Goal: Information Seeking & Learning: Check status

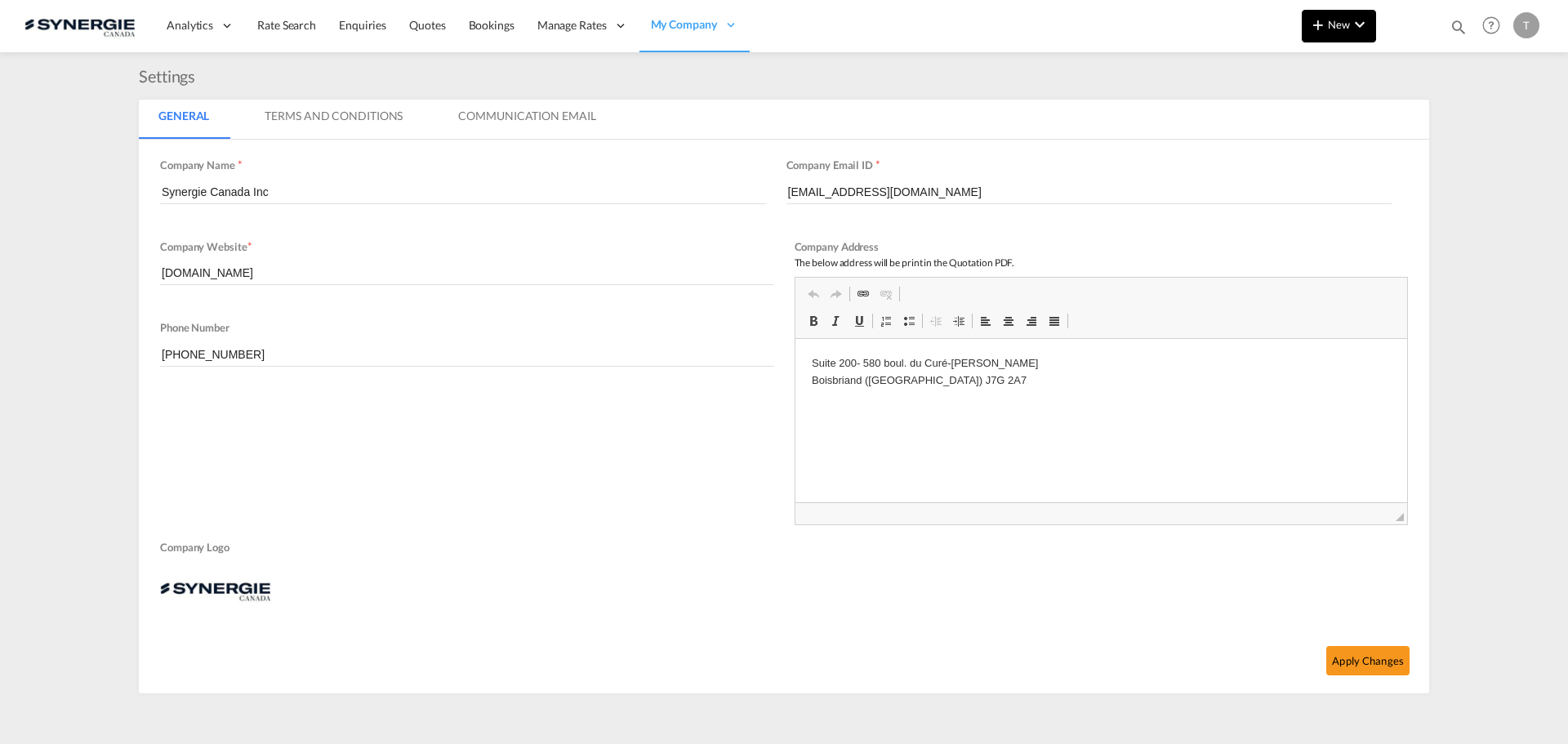
click at [1358, 23] on md-icon "icon-chevron-down" at bounding box center [1359, 24] width 19 height 19
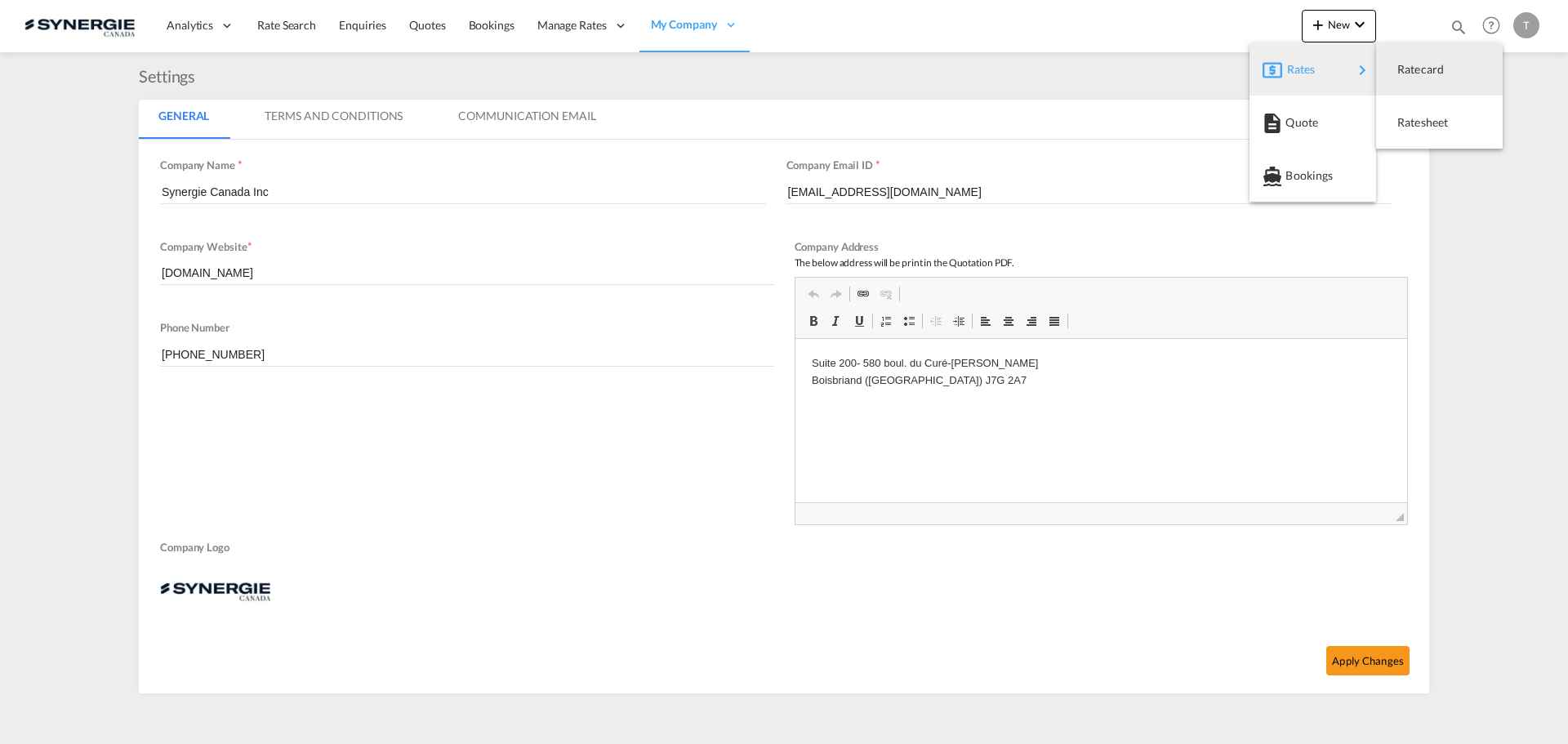
click at [1452, 27] on md-backdrop at bounding box center [784, 372] width 1568 height 744
click at [1458, 22] on md-icon "icon-magnify" at bounding box center [1459, 27] width 18 height 18
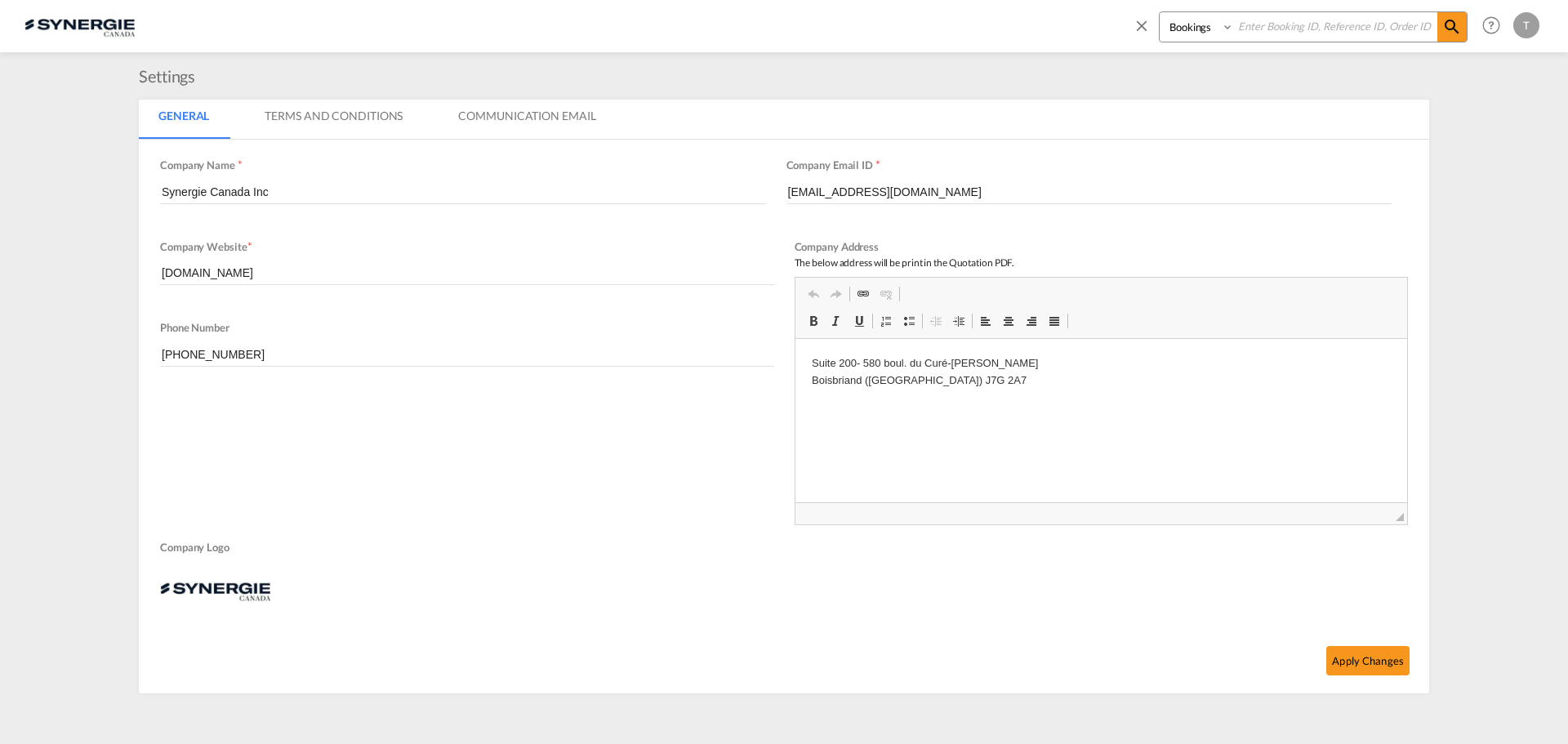
click at [1147, 20] on md-icon "icon-close" at bounding box center [1141, 26] width 18 height 18
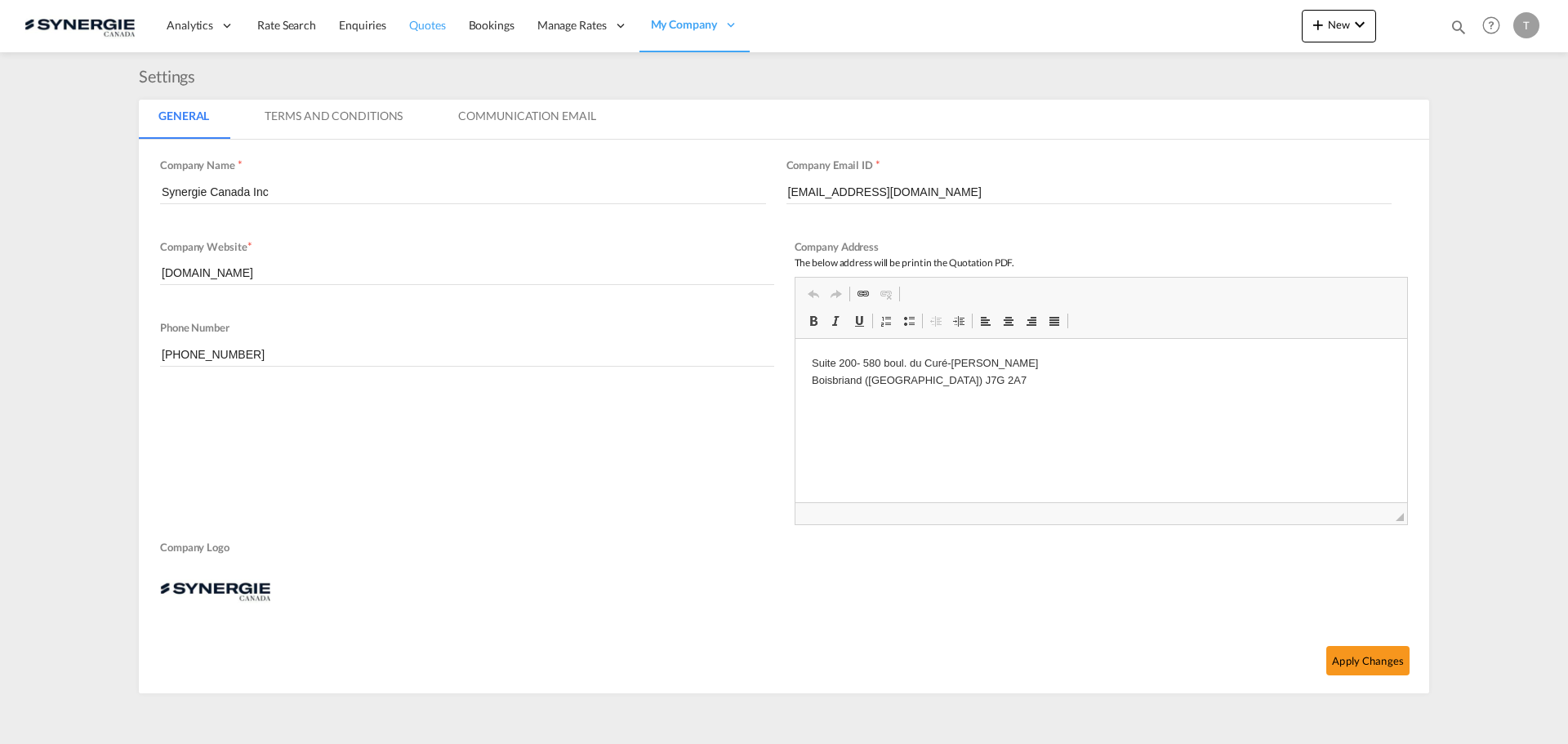
click at [421, 27] on span "Quotes" at bounding box center [427, 25] width 36 height 14
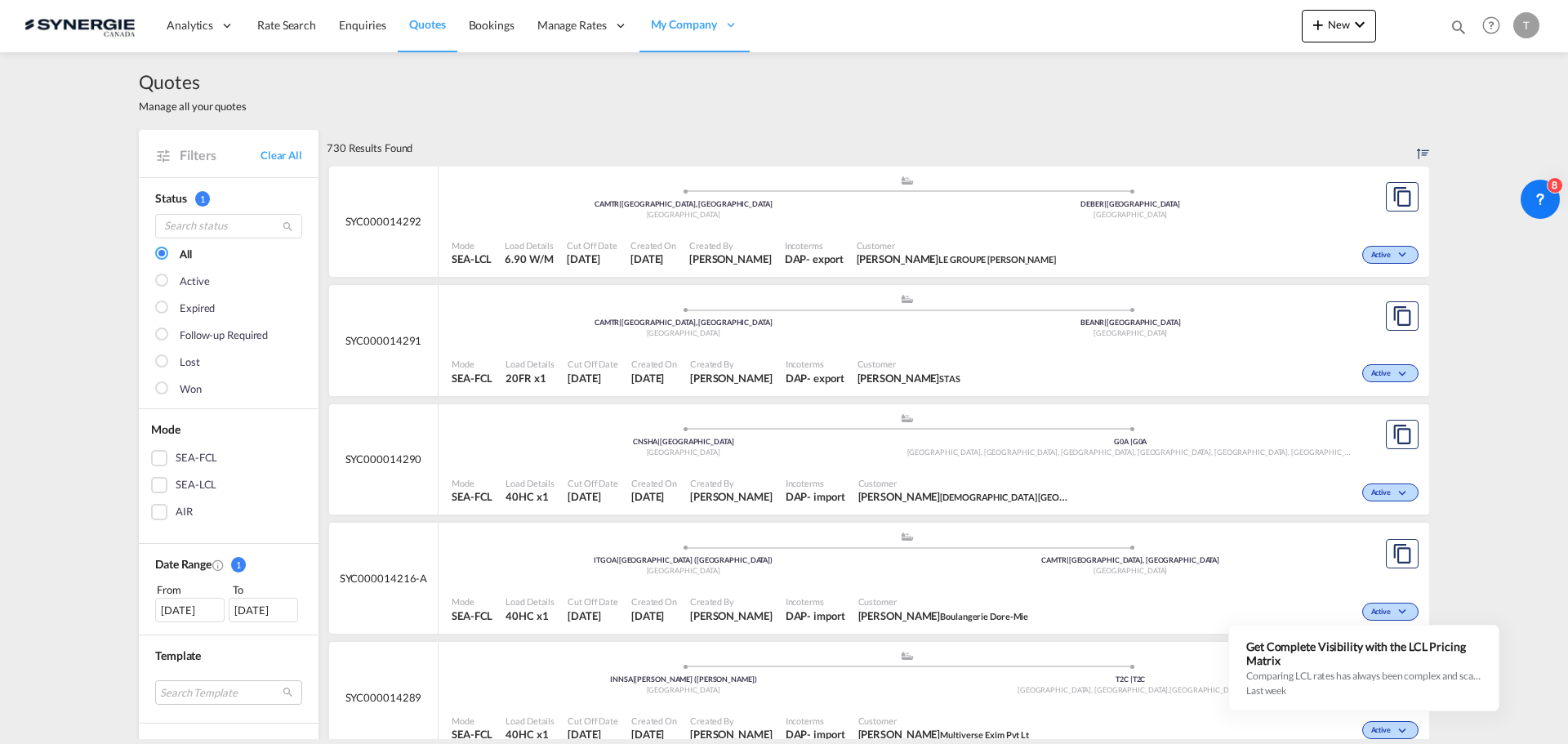
scroll to position [81, 0]
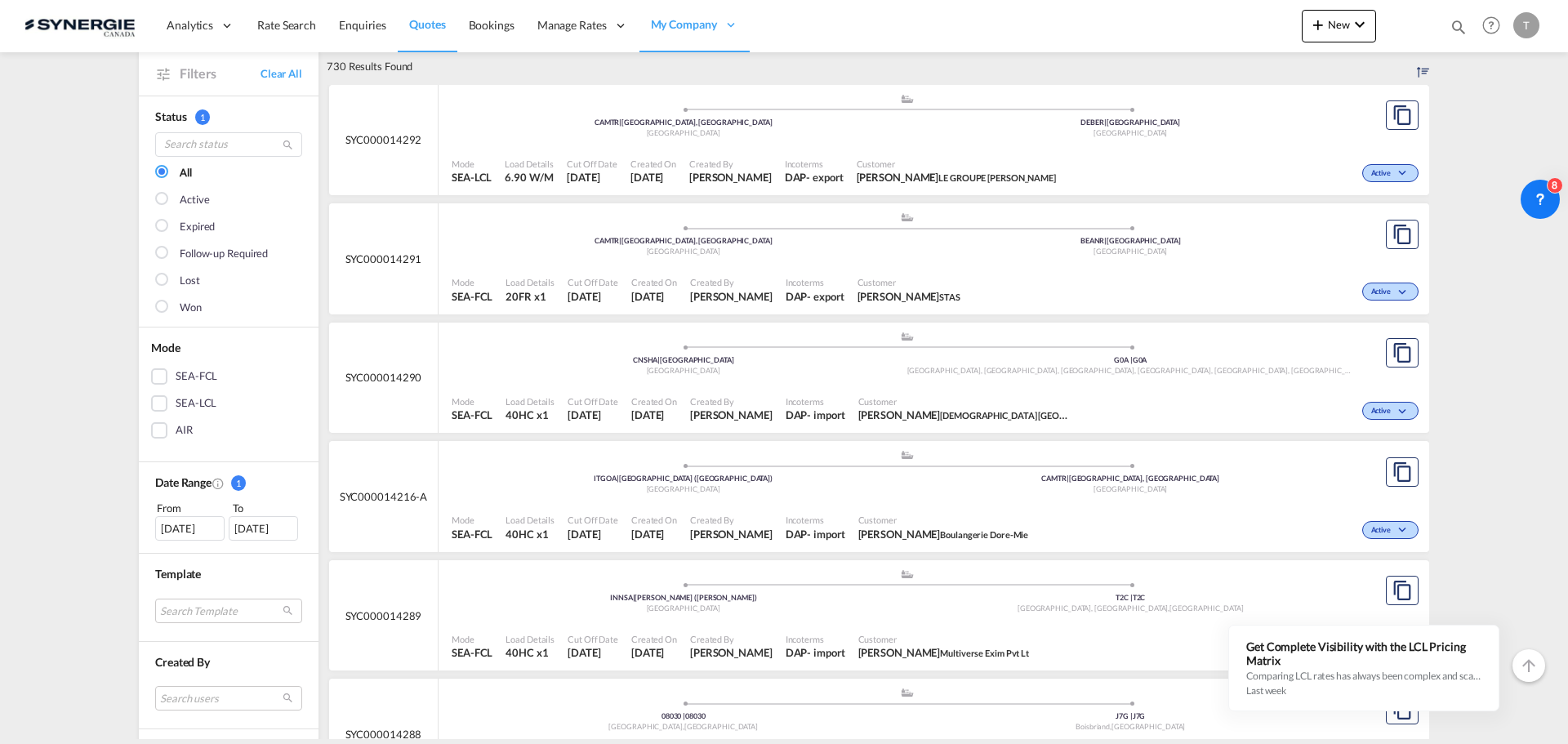
click at [186, 524] on div "26 Jul 2025" at bounding box center [190, 528] width 70 height 25
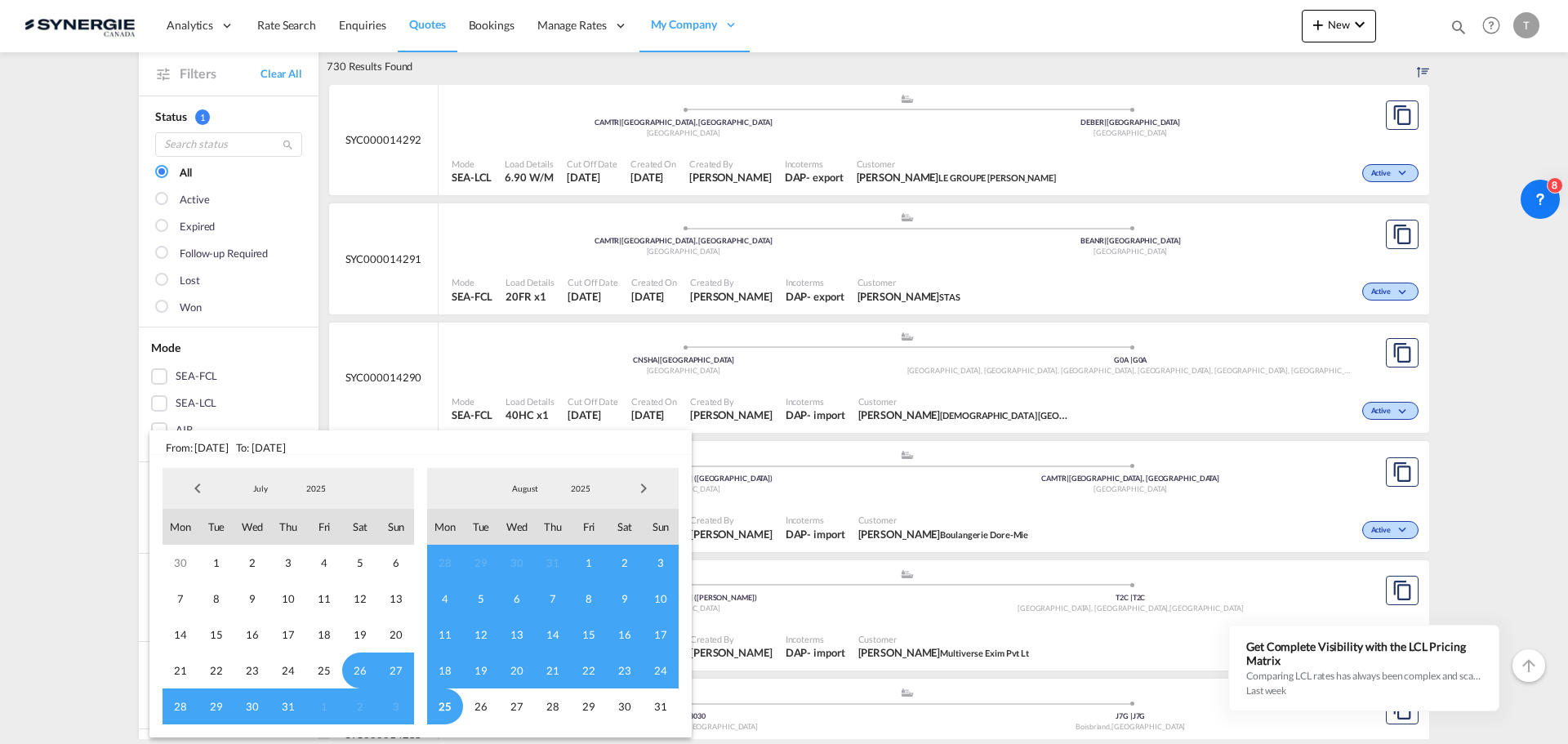
click at [442, 664] on span "18" at bounding box center [445, 670] width 36 height 36
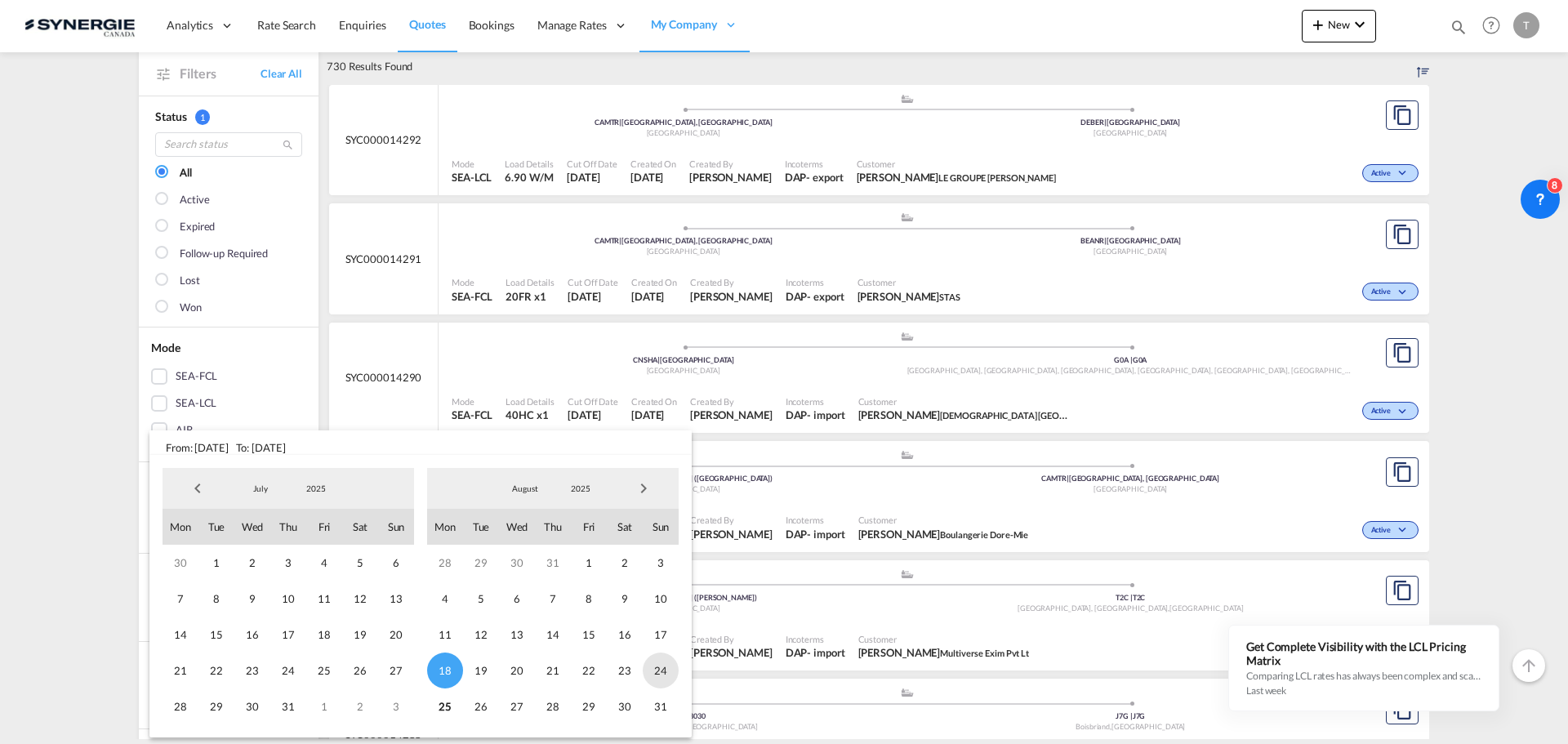
click at [665, 673] on span "24" at bounding box center [660, 670] width 36 height 36
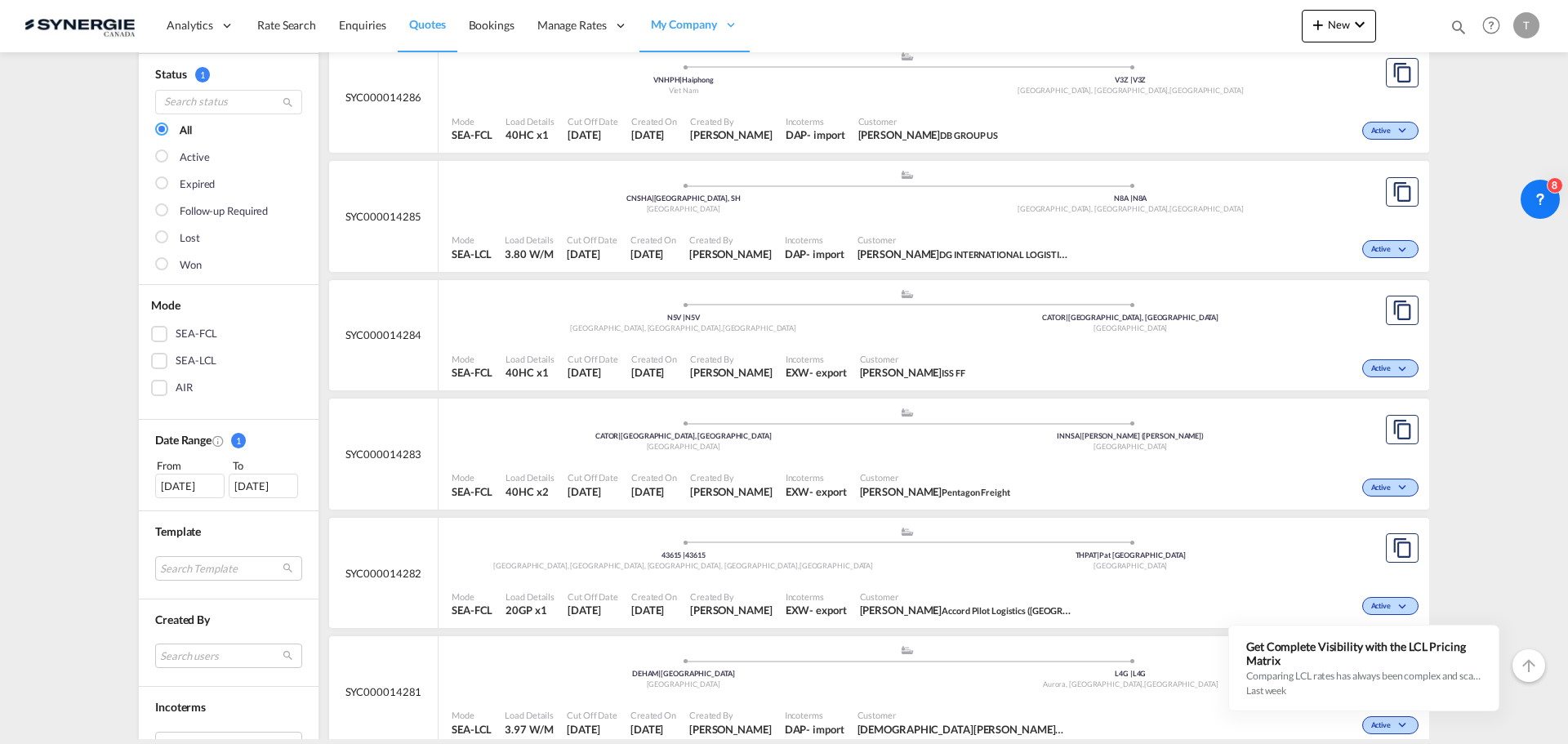
scroll to position [245, 0]
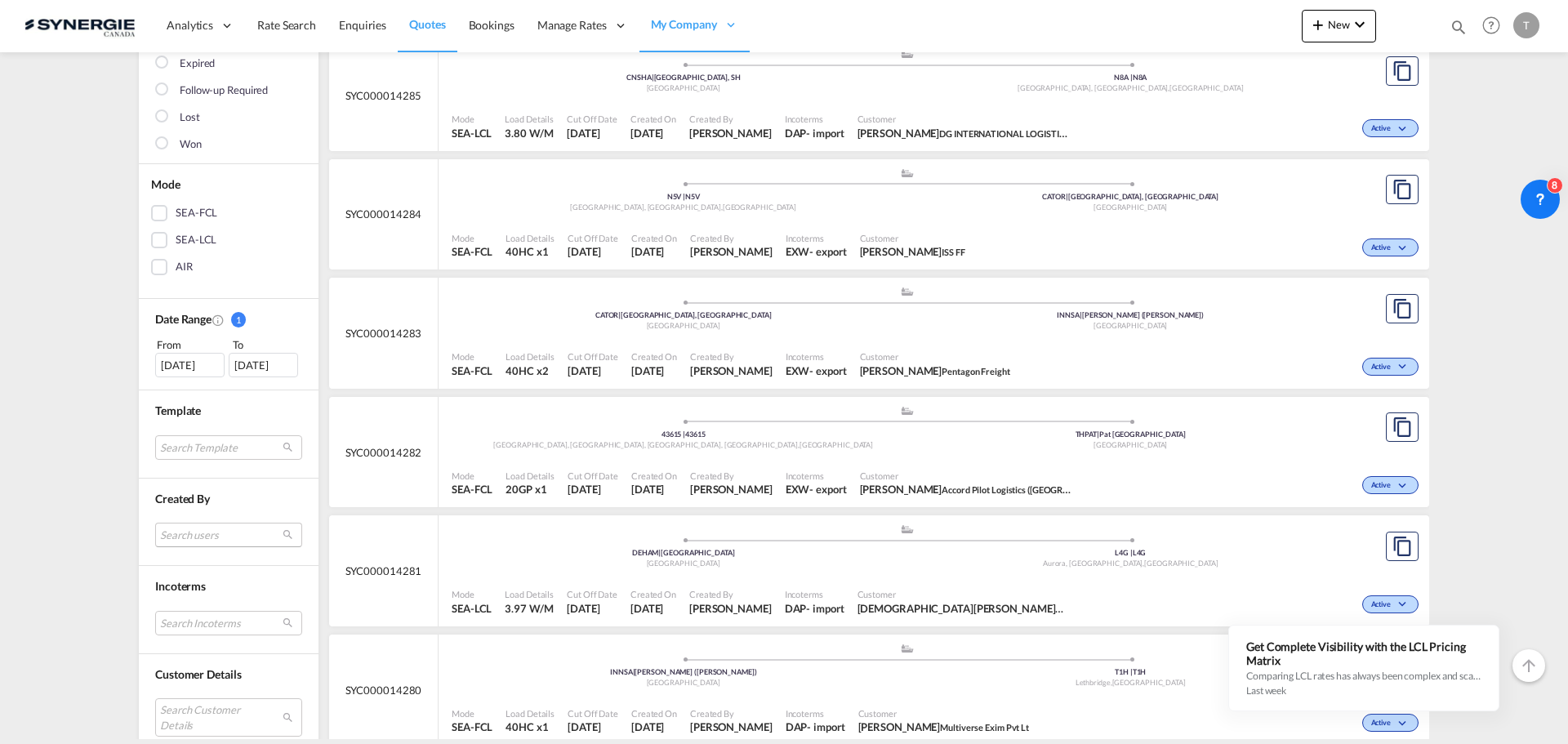
click at [193, 539] on md-select "Search users sugan T sugantha.rajan@freightfy.com raquel Jimenez raquel.jimenez…" at bounding box center [229, 534] width 147 height 25
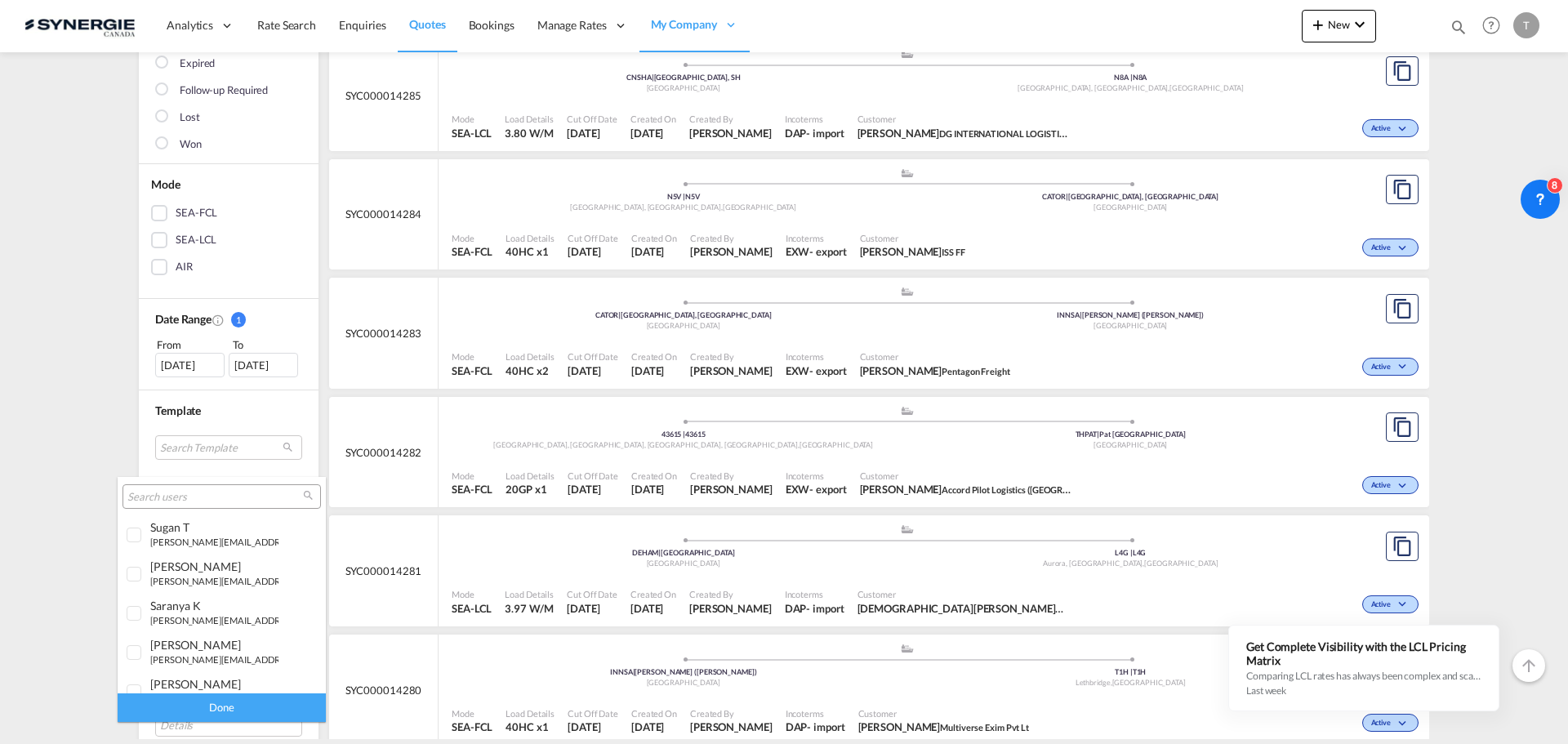
click at [155, 497] on input "search" at bounding box center [215, 497] width 176 height 15
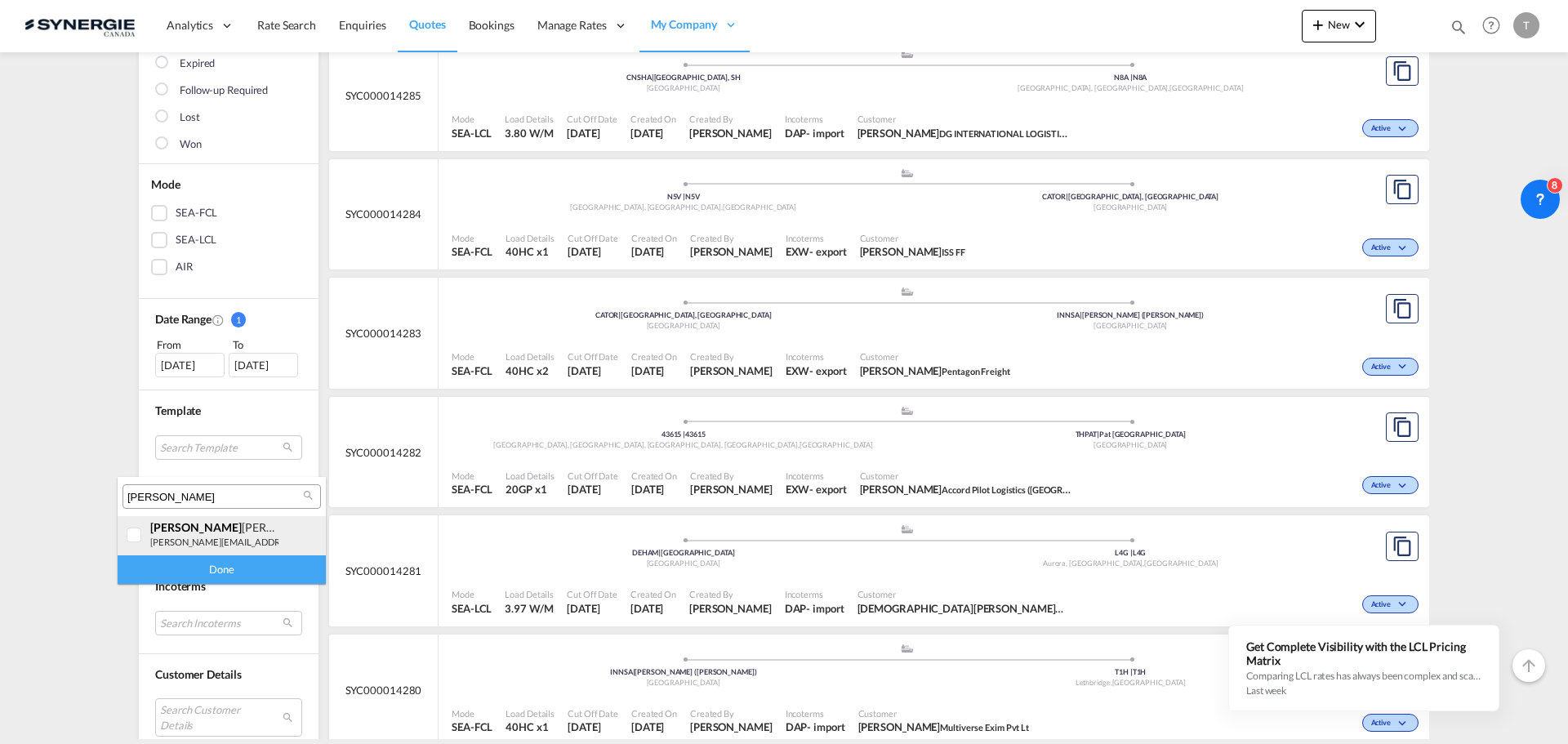
type input "pablo"
click at [126, 537] on div at bounding box center [135, 535] width 16 height 16
click at [163, 563] on div "Done" at bounding box center [222, 569] width 209 height 28
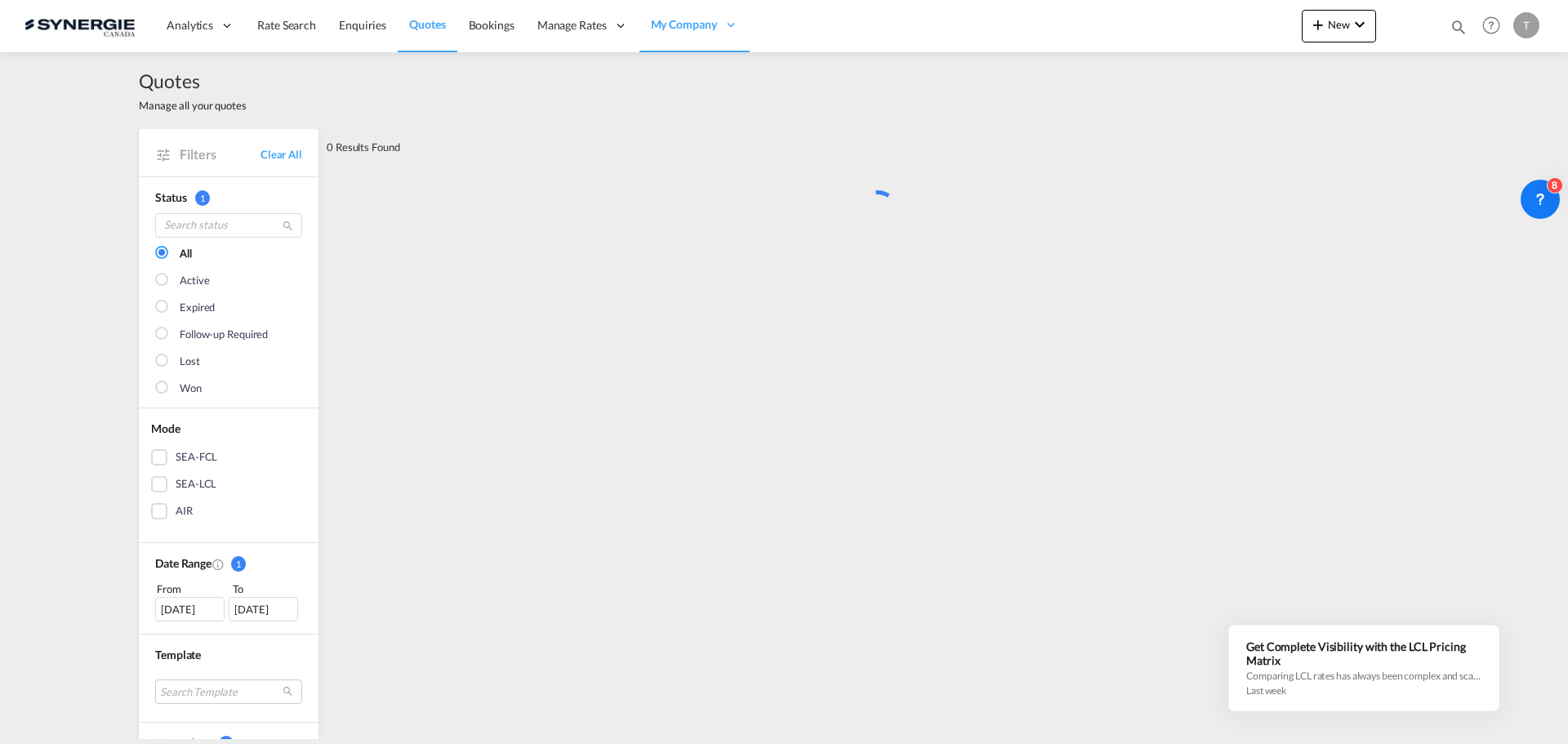
scroll to position [0, 0]
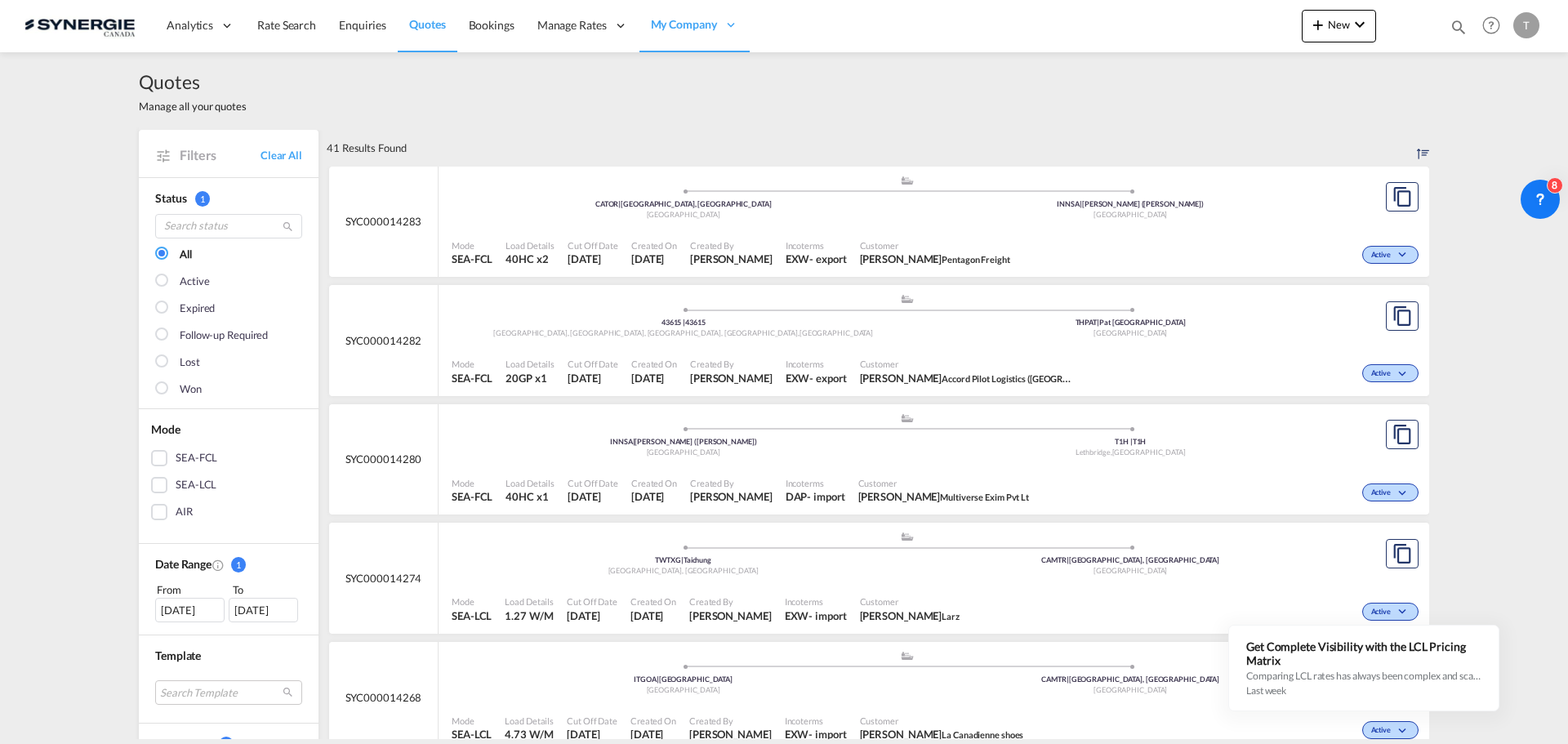
click at [180, 389] on div "Won" at bounding box center [190, 390] width 22 height 16
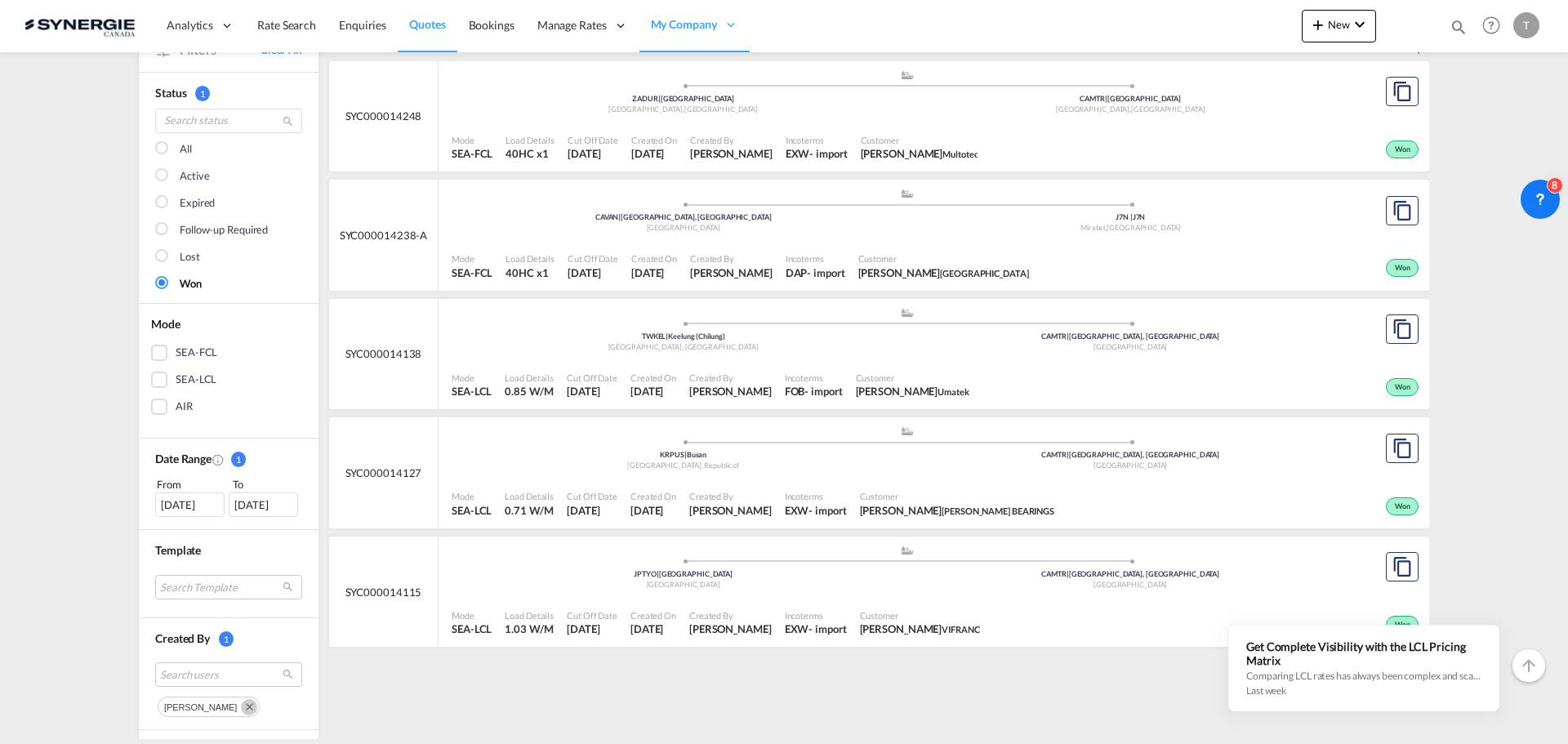
scroll to position [245, 0]
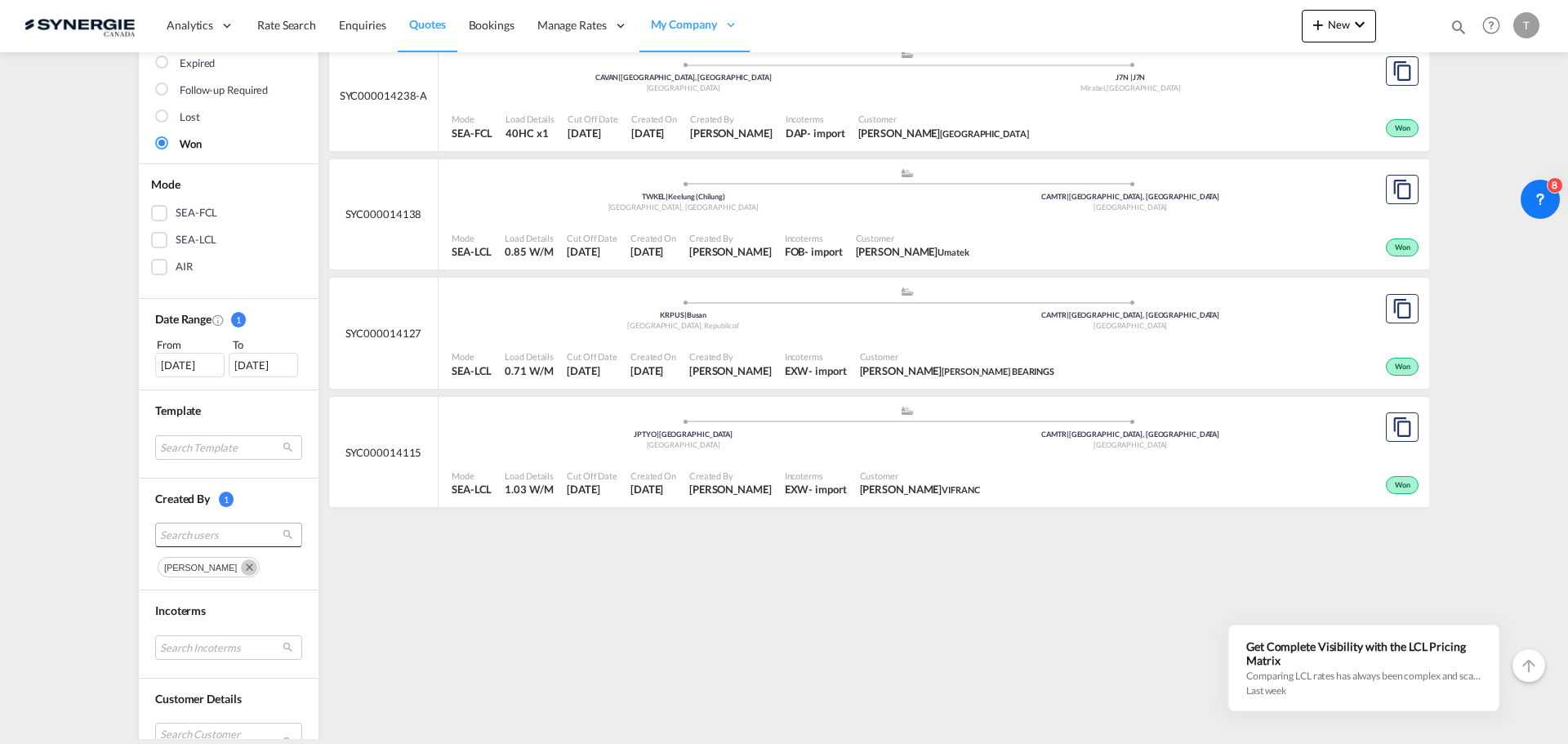
click at [224, 533] on span "Search users" at bounding box center [215, 534] width 111 height 15
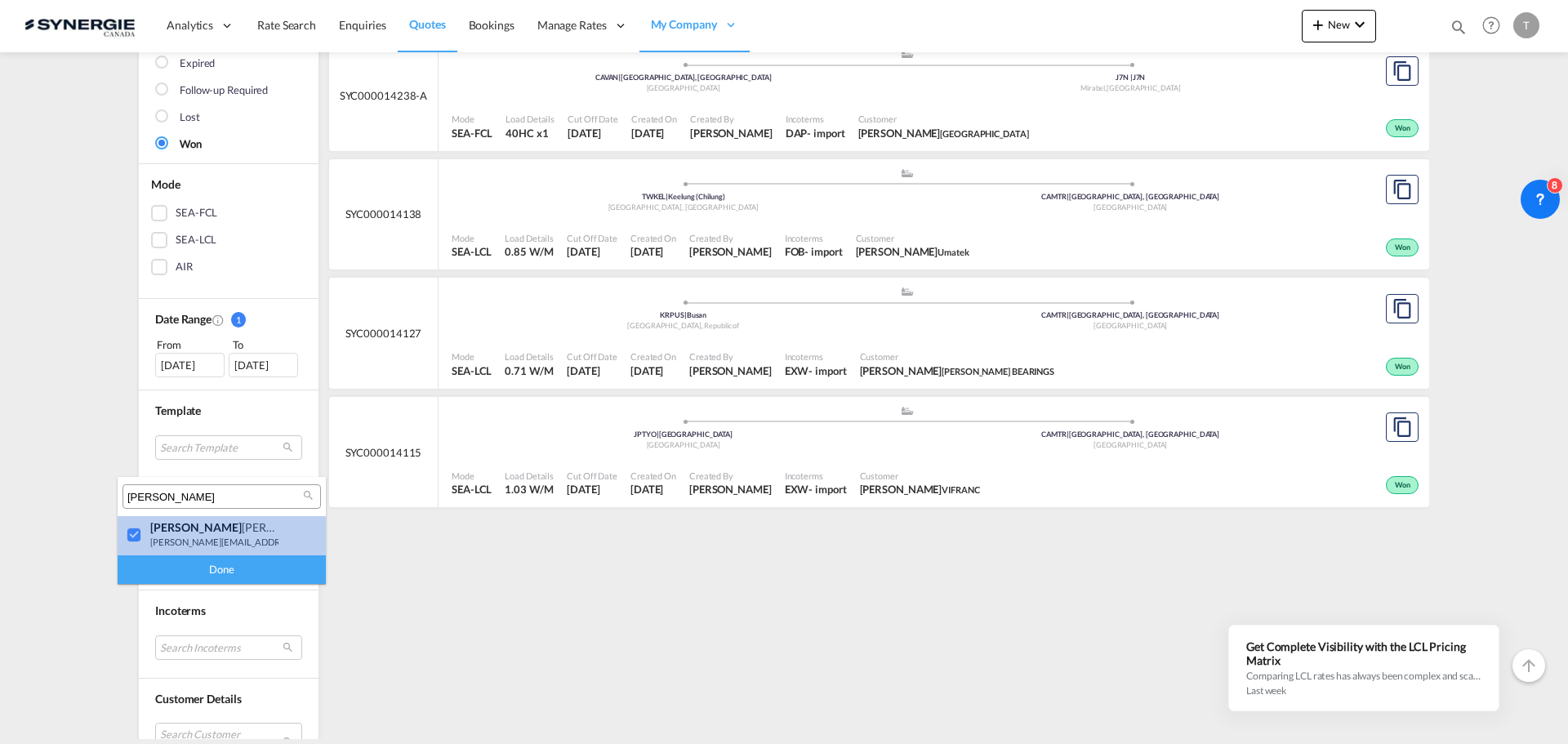
click at [133, 540] on div at bounding box center [135, 535] width 16 height 16
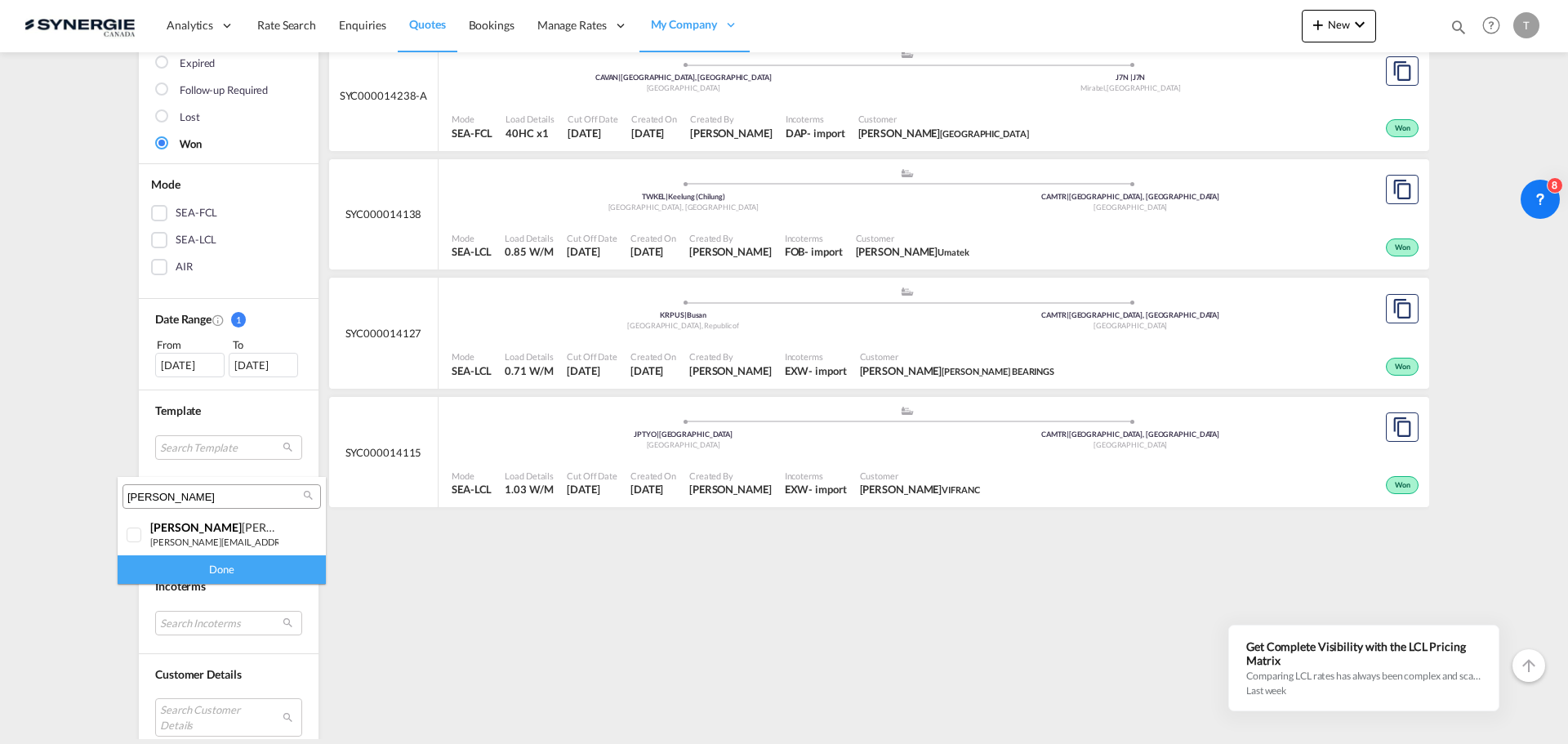
click at [185, 495] on input "pablo" at bounding box center [215, 497] width 176 height 15
type input "adriana"
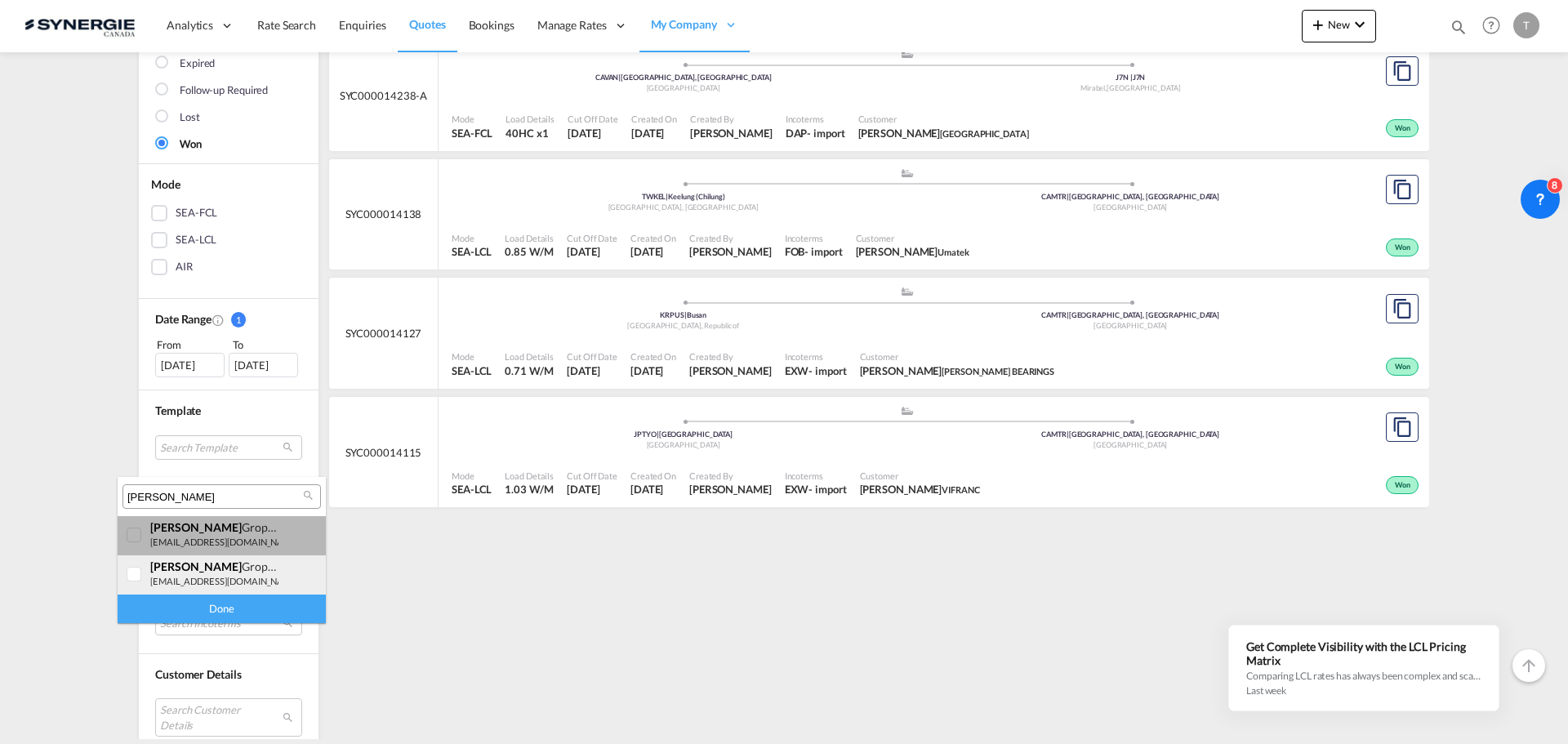
click at [155, 533] on span "adriana" at bounding box center [196, 526] width 92 height 14
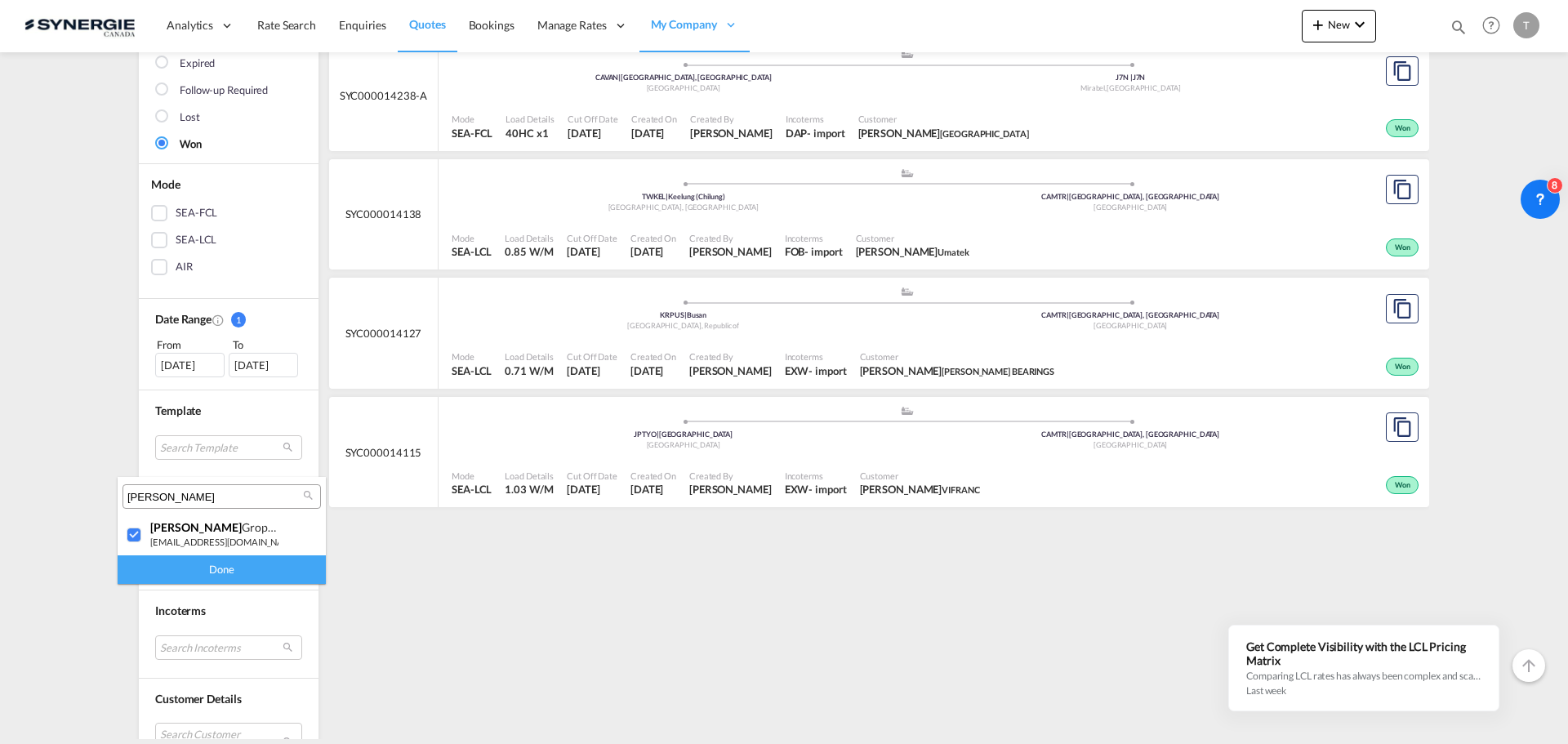
click at [227, 578] on div "Done" at bounding box center [222, 569] width 209 height 28
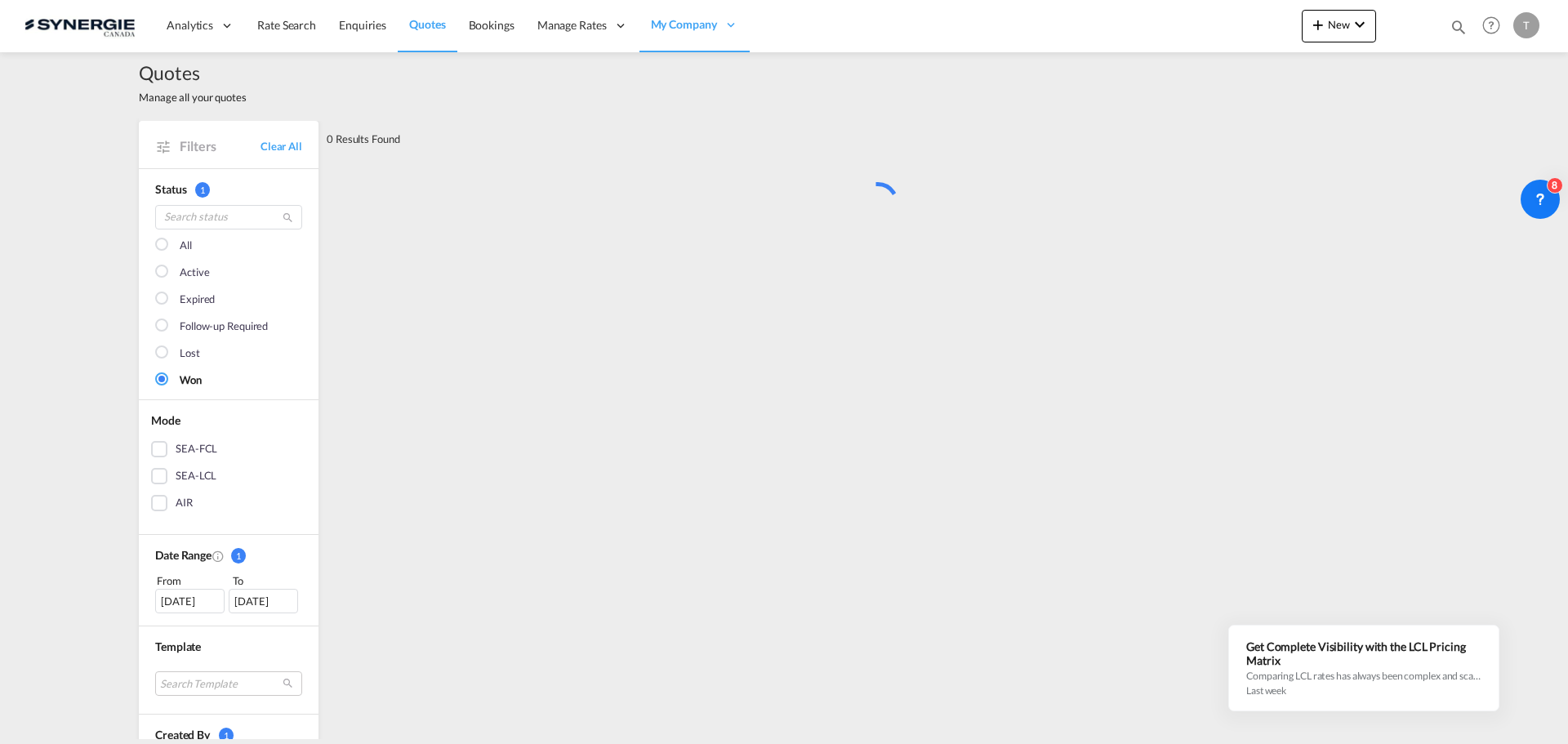
scroll to position [0, 0]
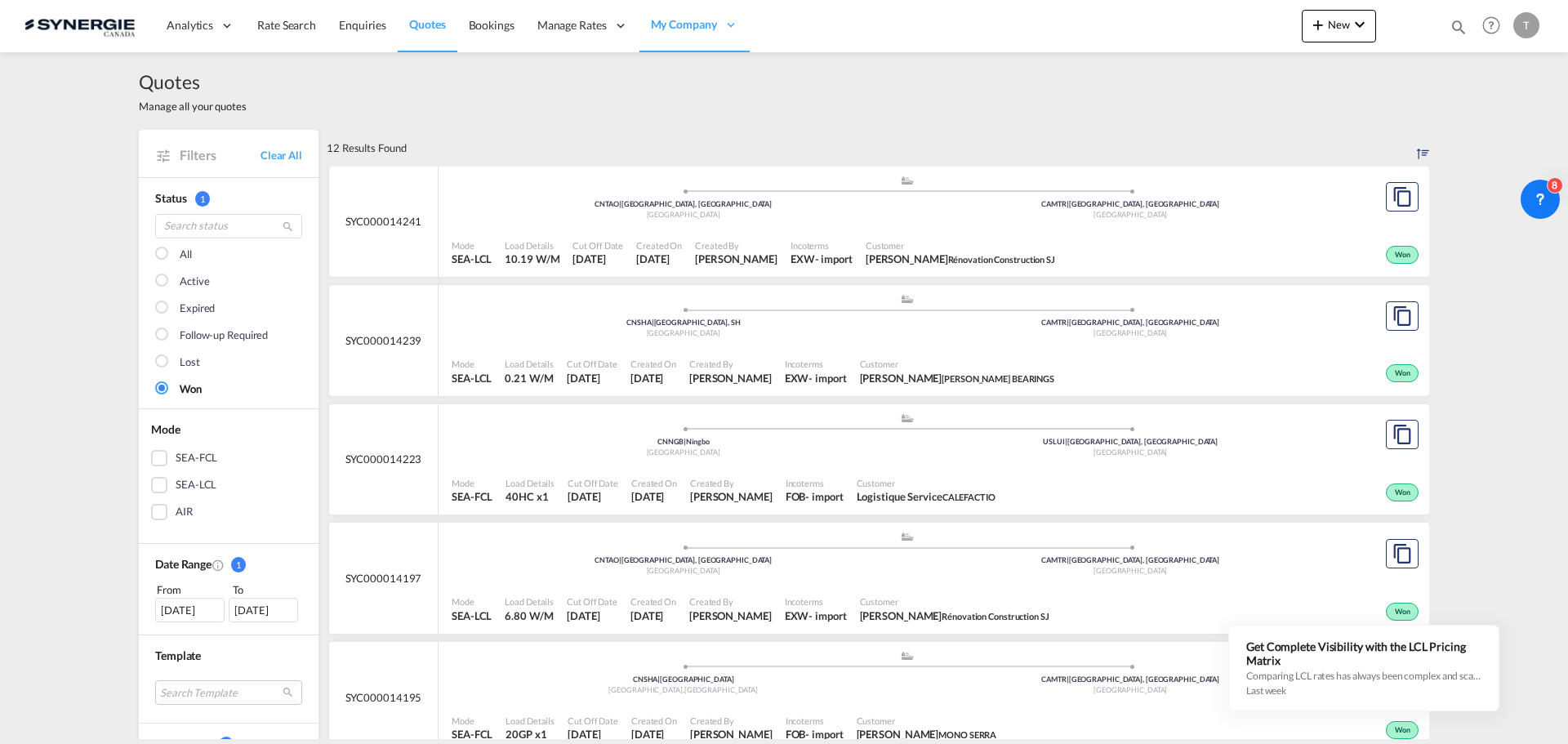
click at [157, 252] on div at bounding box center [164, 254] width 16 height 16
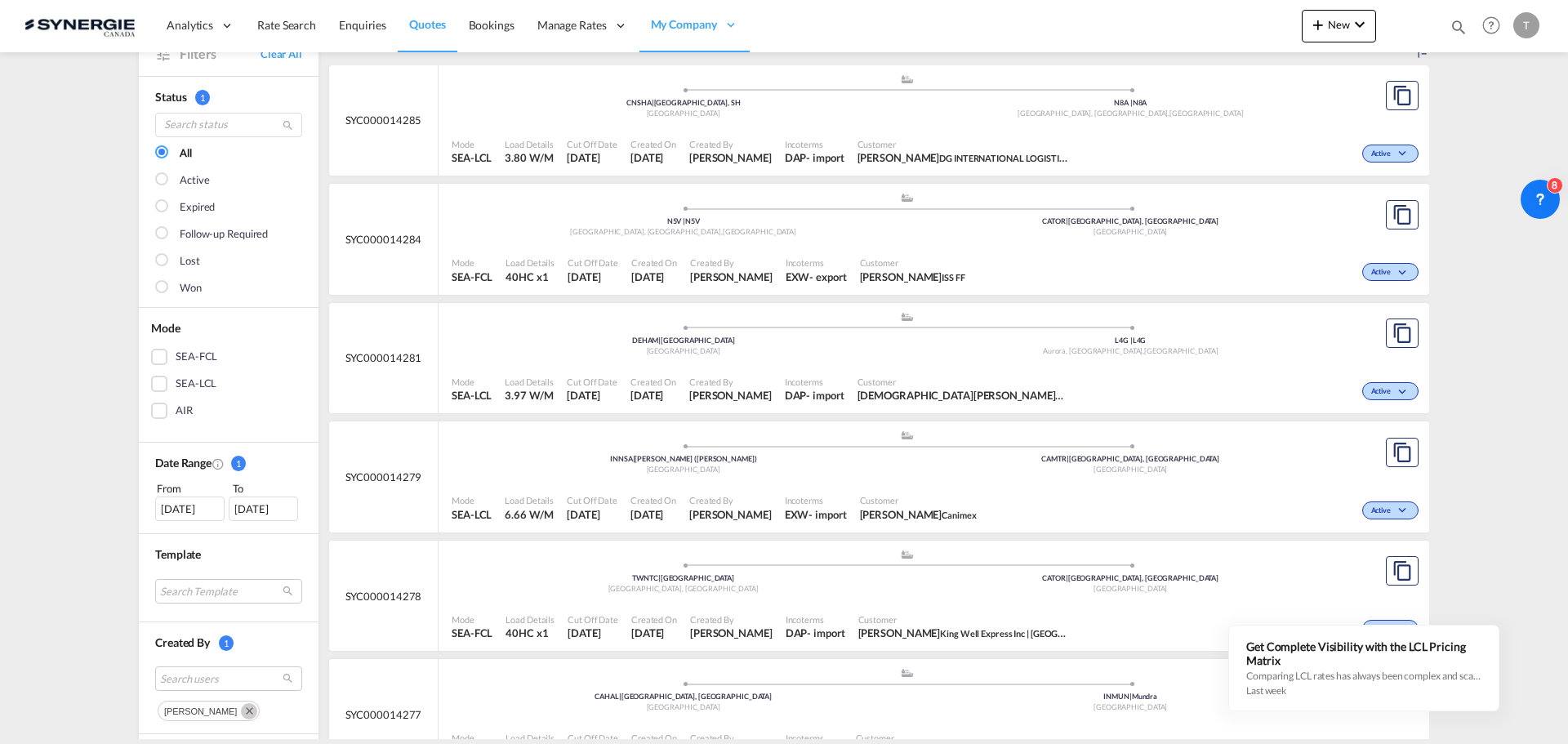
scroll to position [327, 0]
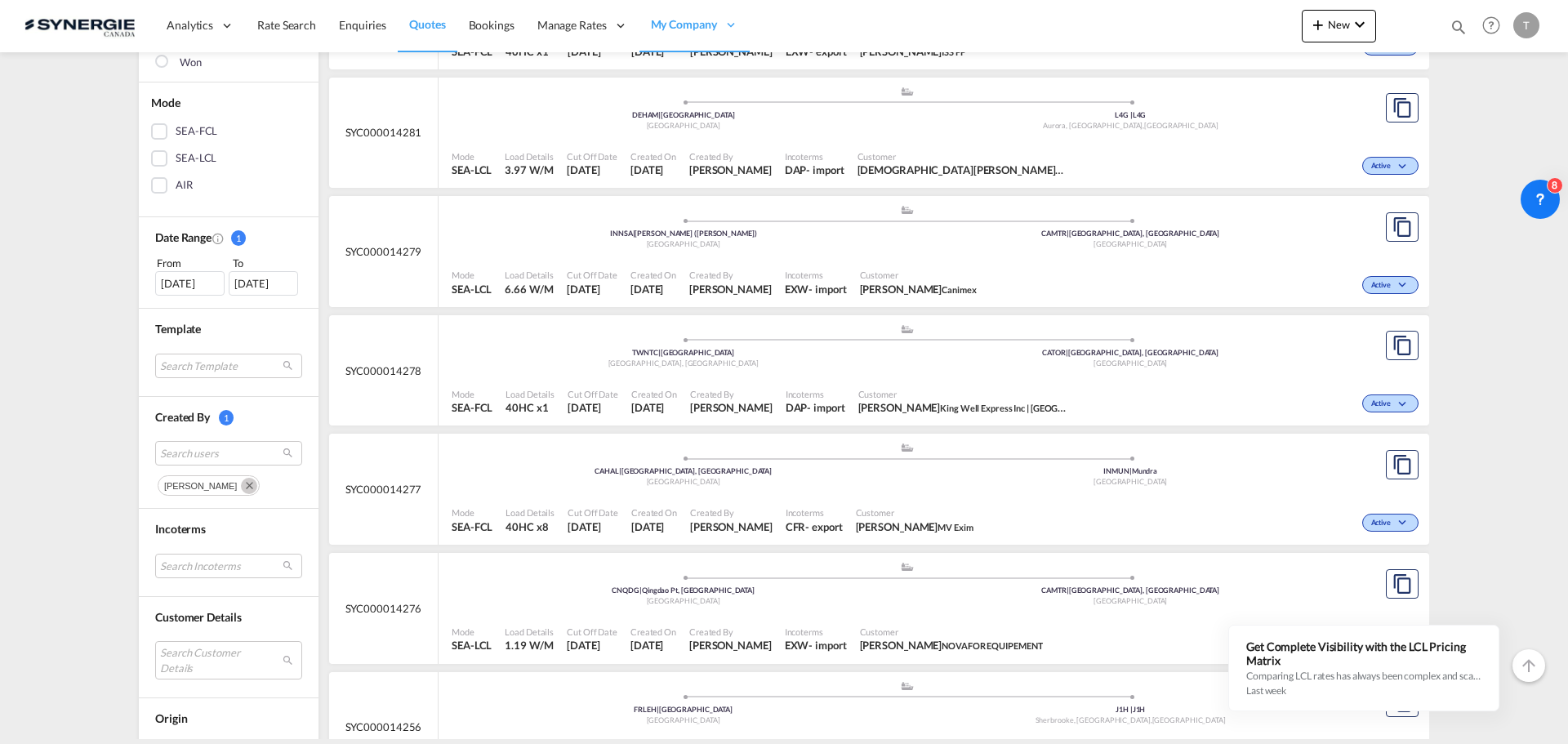
click at [241, 482] on md-icon "Remove" at bounding box center [249, 486] width 16 height 16
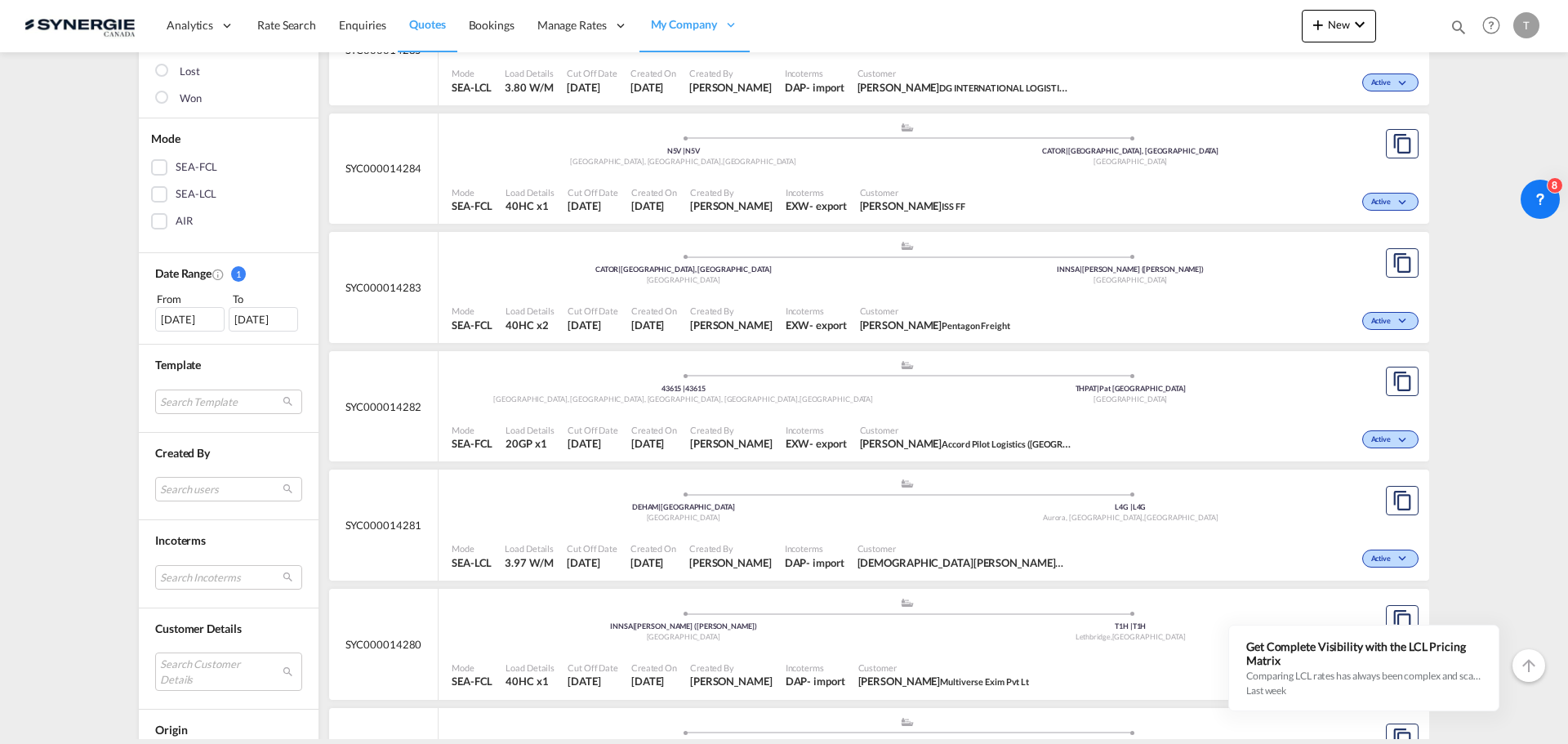
scroll to position [408, 0]
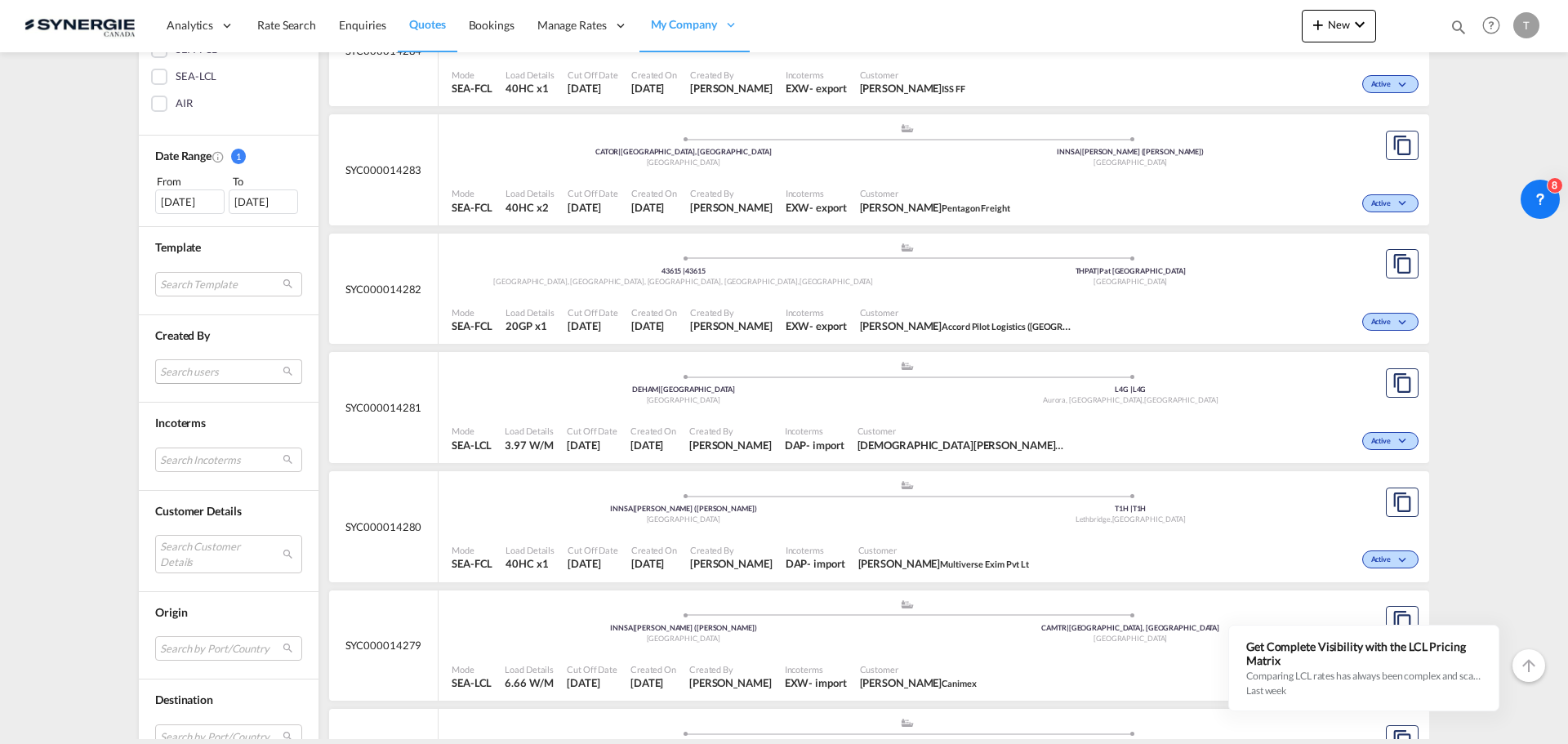
click at [193, 375] on md-select "Search users" at bounding box center [229, 372] width 147 height 25
click at [178, 337] on input "adriana" at bounding box center [215, 334] width 176 height 15
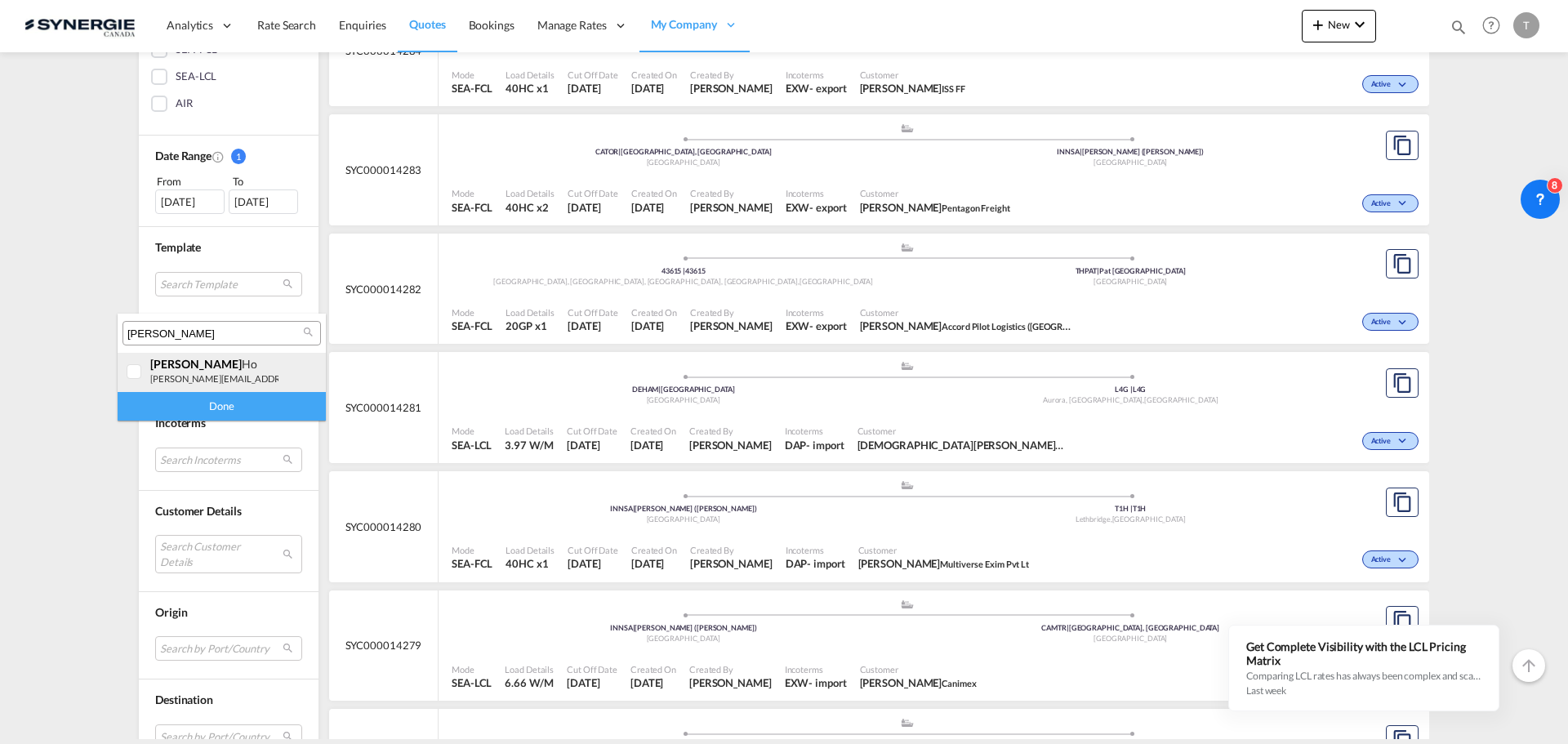
type input "rosa"
click at [143, 375] on div at bounding box center [135, 372] width 16 height 16
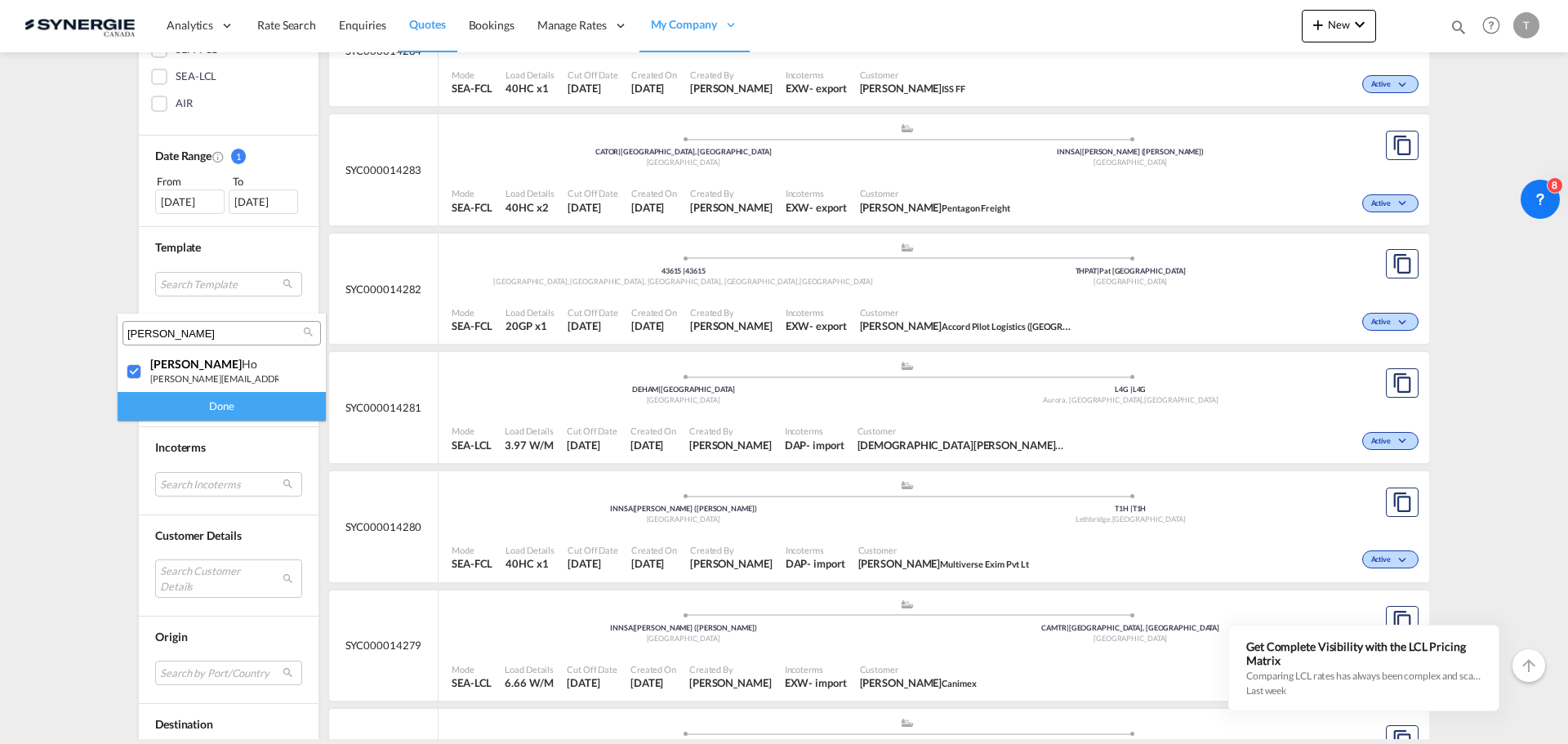
click at [187, 405] on div "Done" at bounding box center [222, 405] width 209 height 28
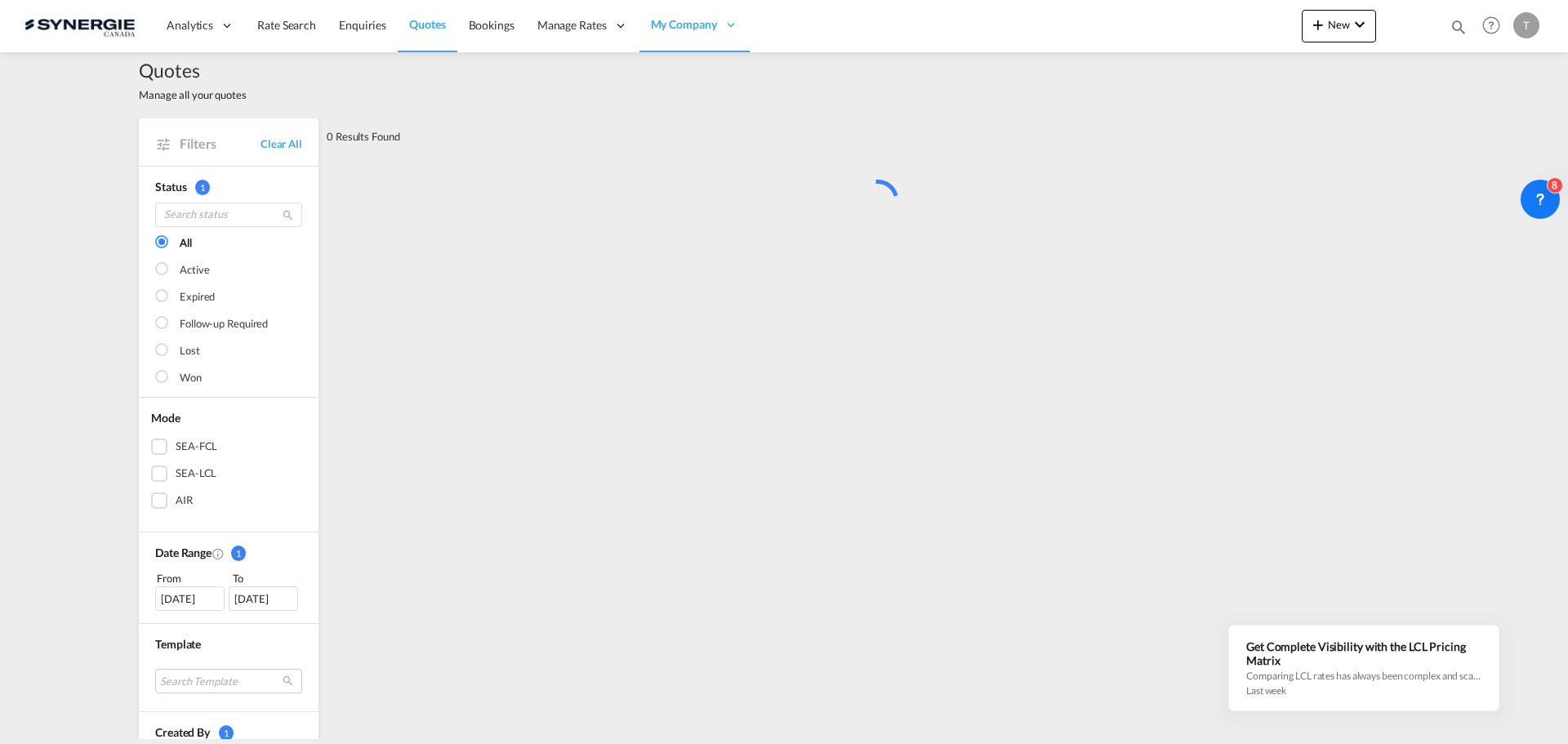
scroll to position [0, 0]
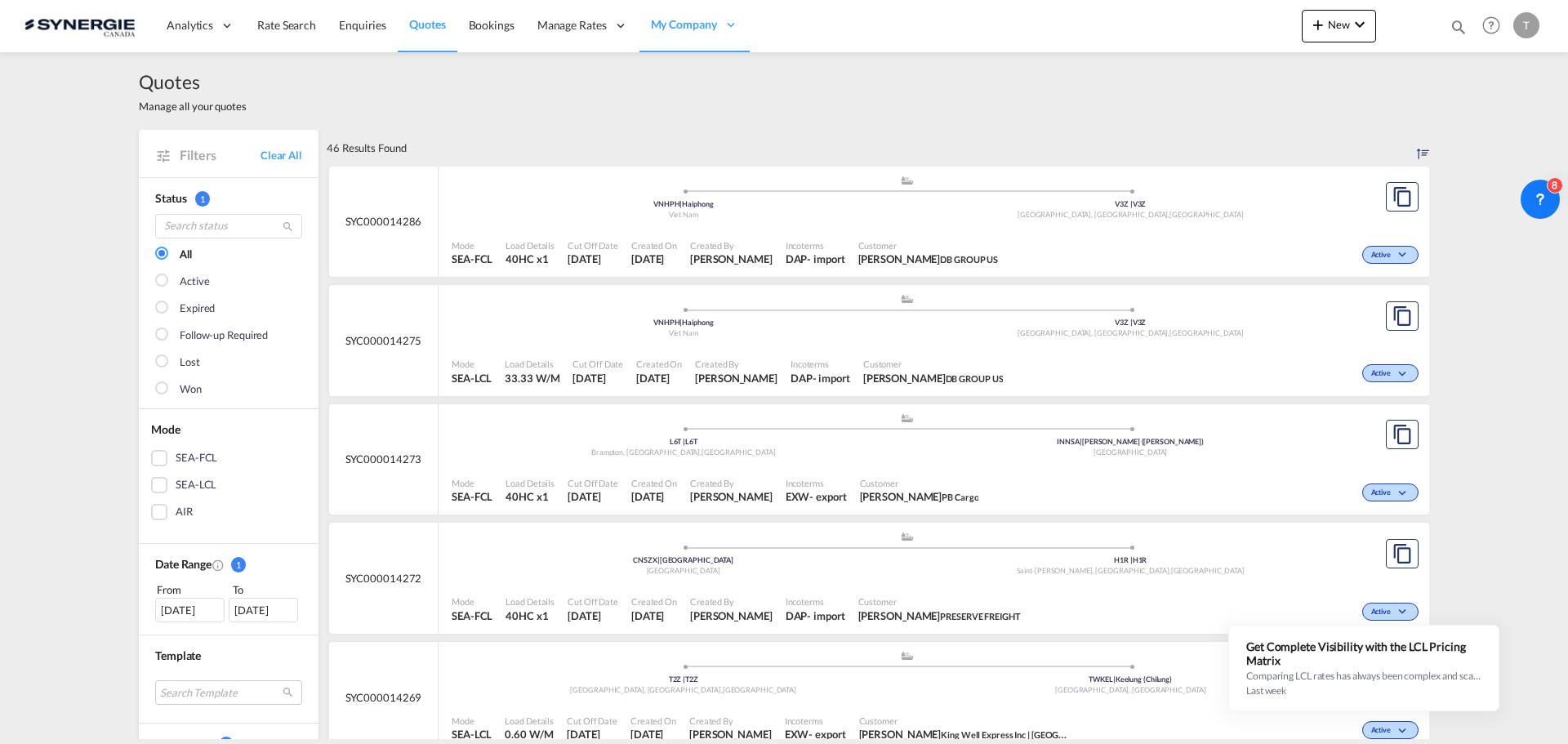
click at [163, 382] on div at bounding box center [164, 390] width 16 height 16
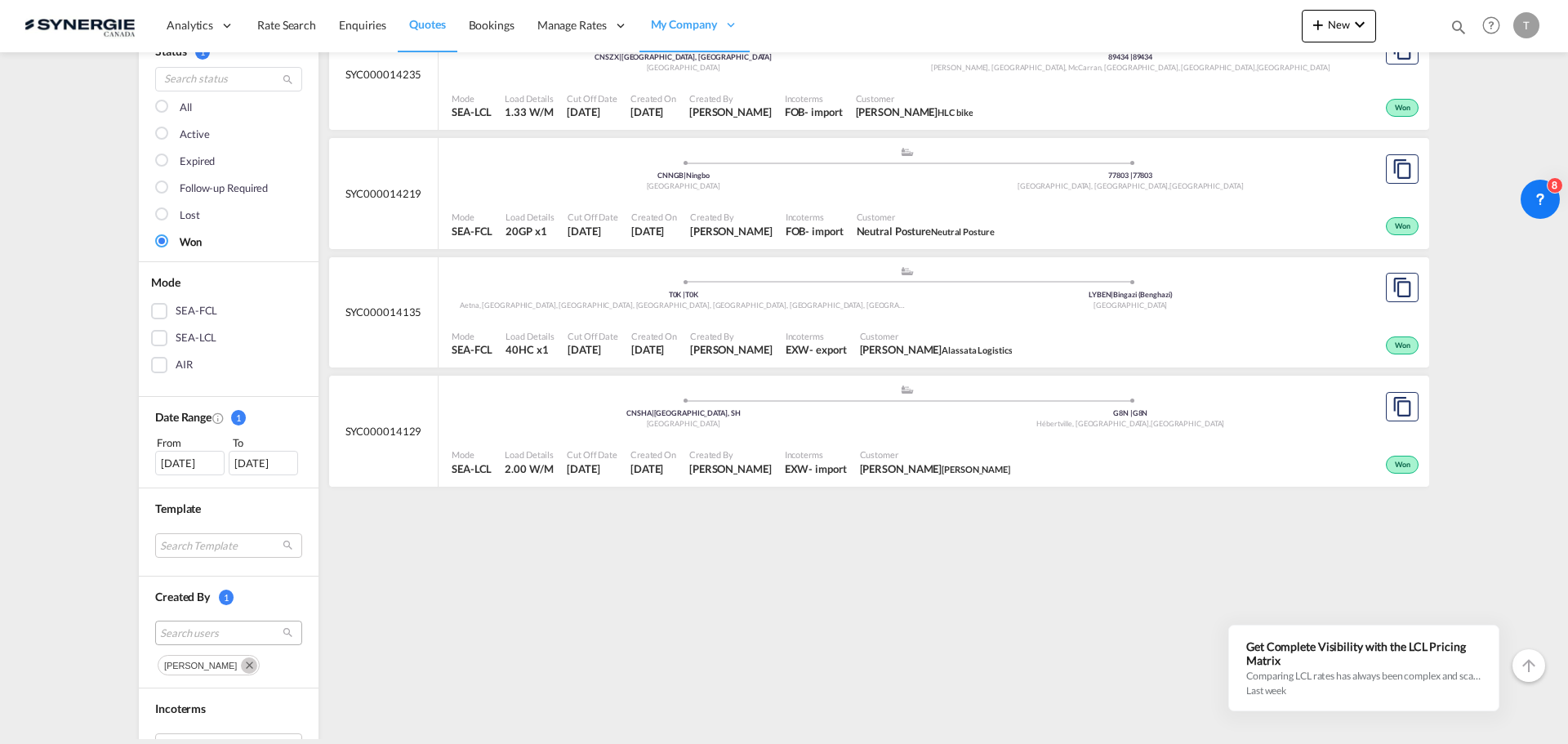
scroll to position [327, 0]
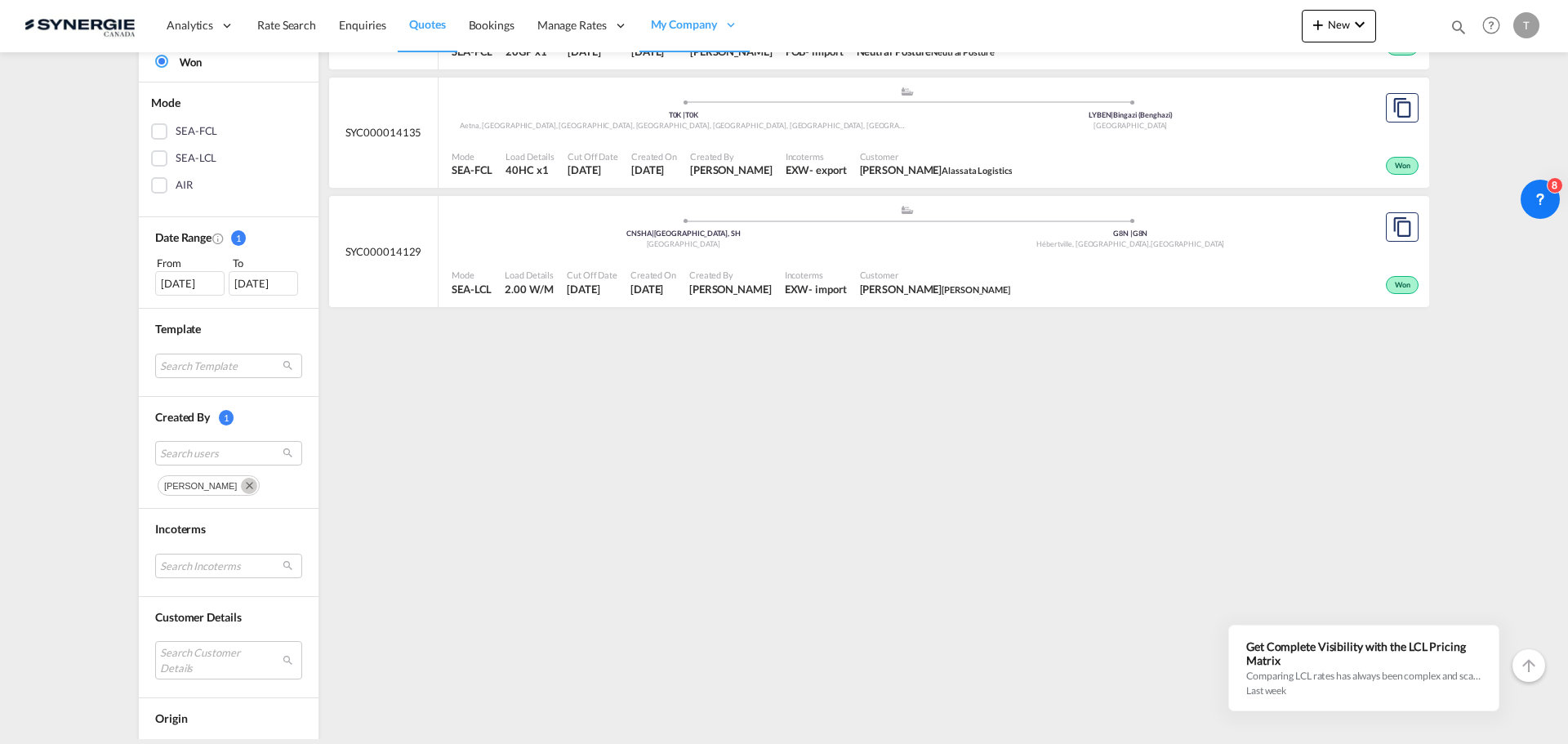
click at [188, 282] on div "18 Aug 2025" at bounding box center [190, 283] width 70 height 25
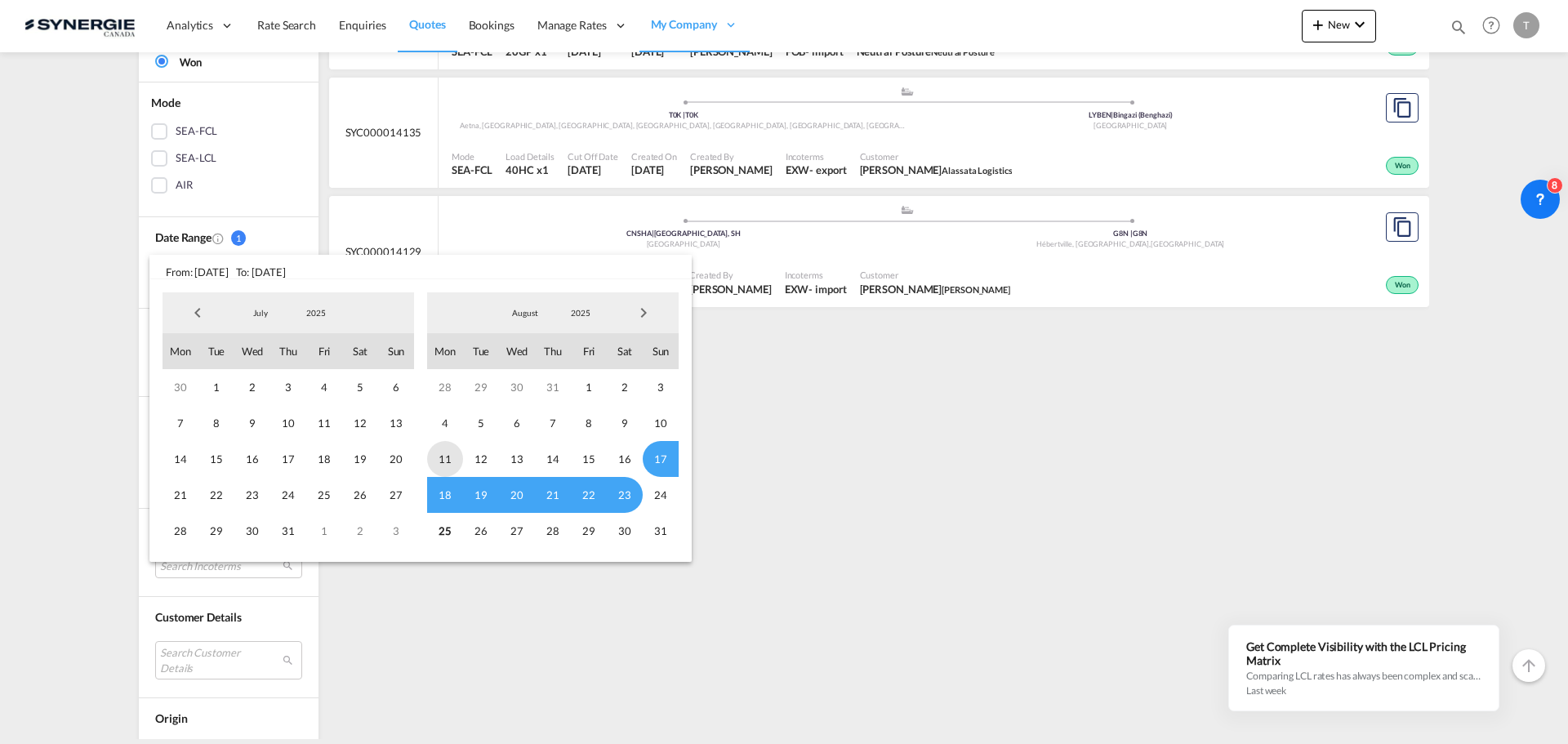
click at [446, 458] on span "11" at bounding box center [445, 458] width 36 height 36
click at [663, 458] on span "17" at bounding box center [660, 458] width 36 height 36
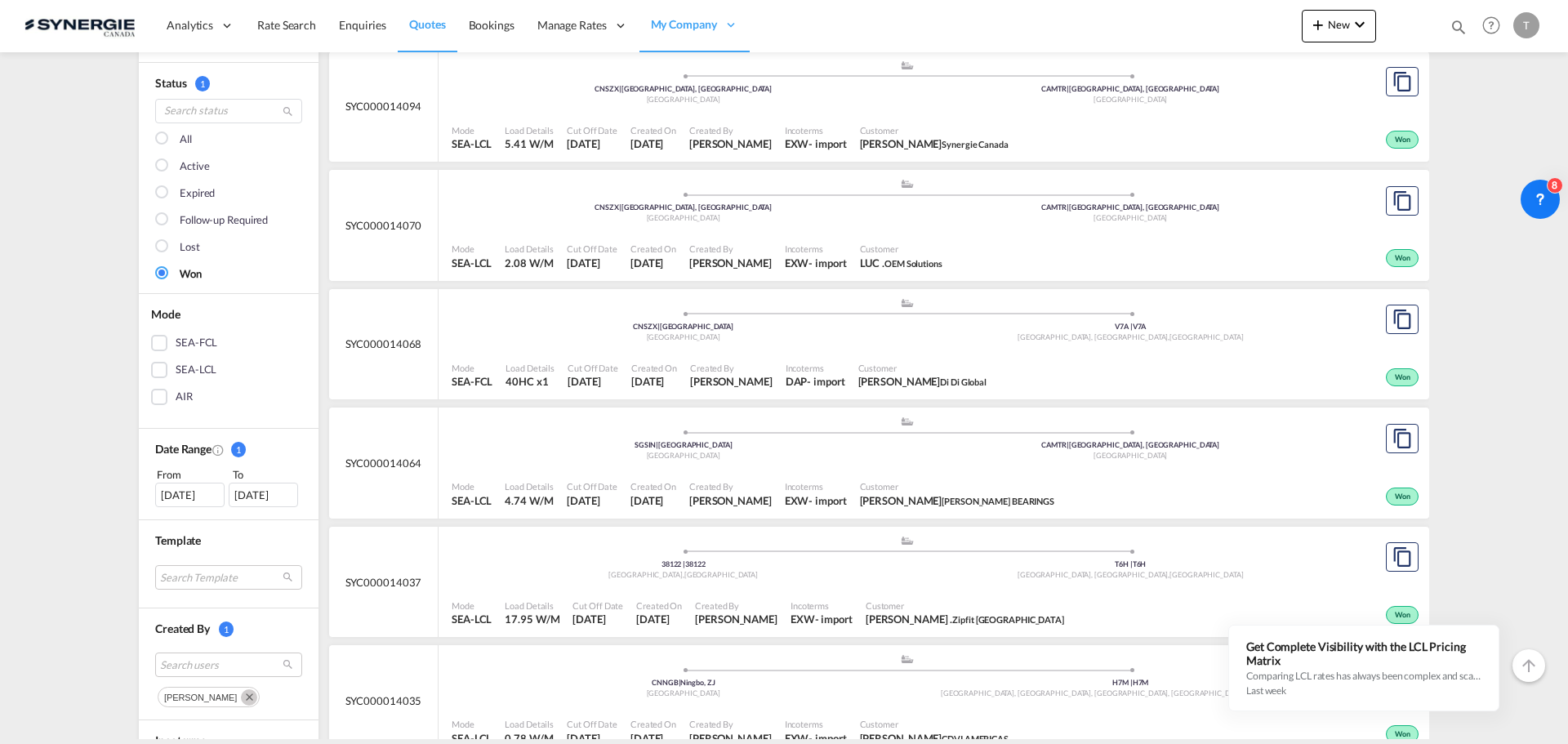
scroll to position [245, 0]
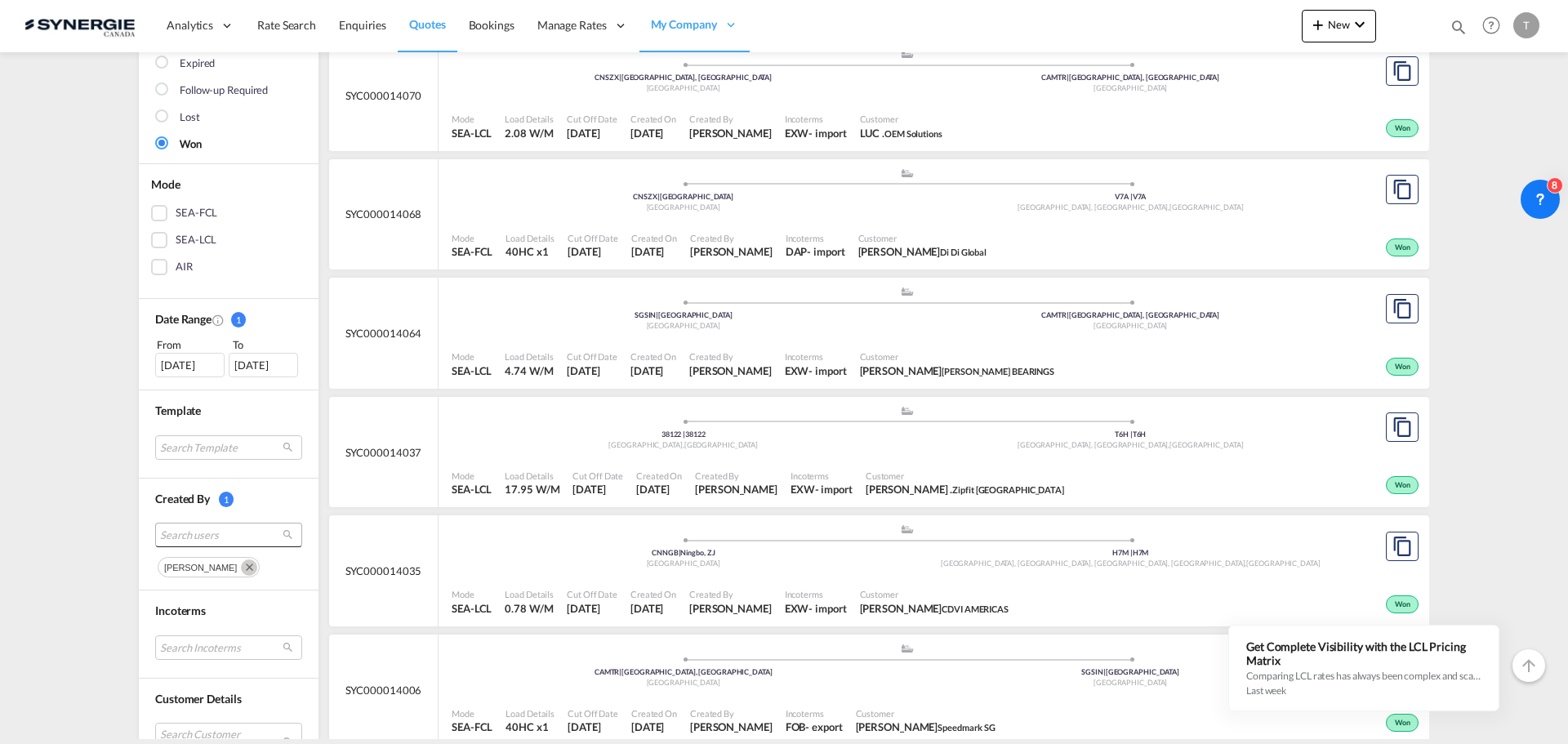
click at [228, 538] on span "Search users" at bounding box center [215, 534] width 111 height 15
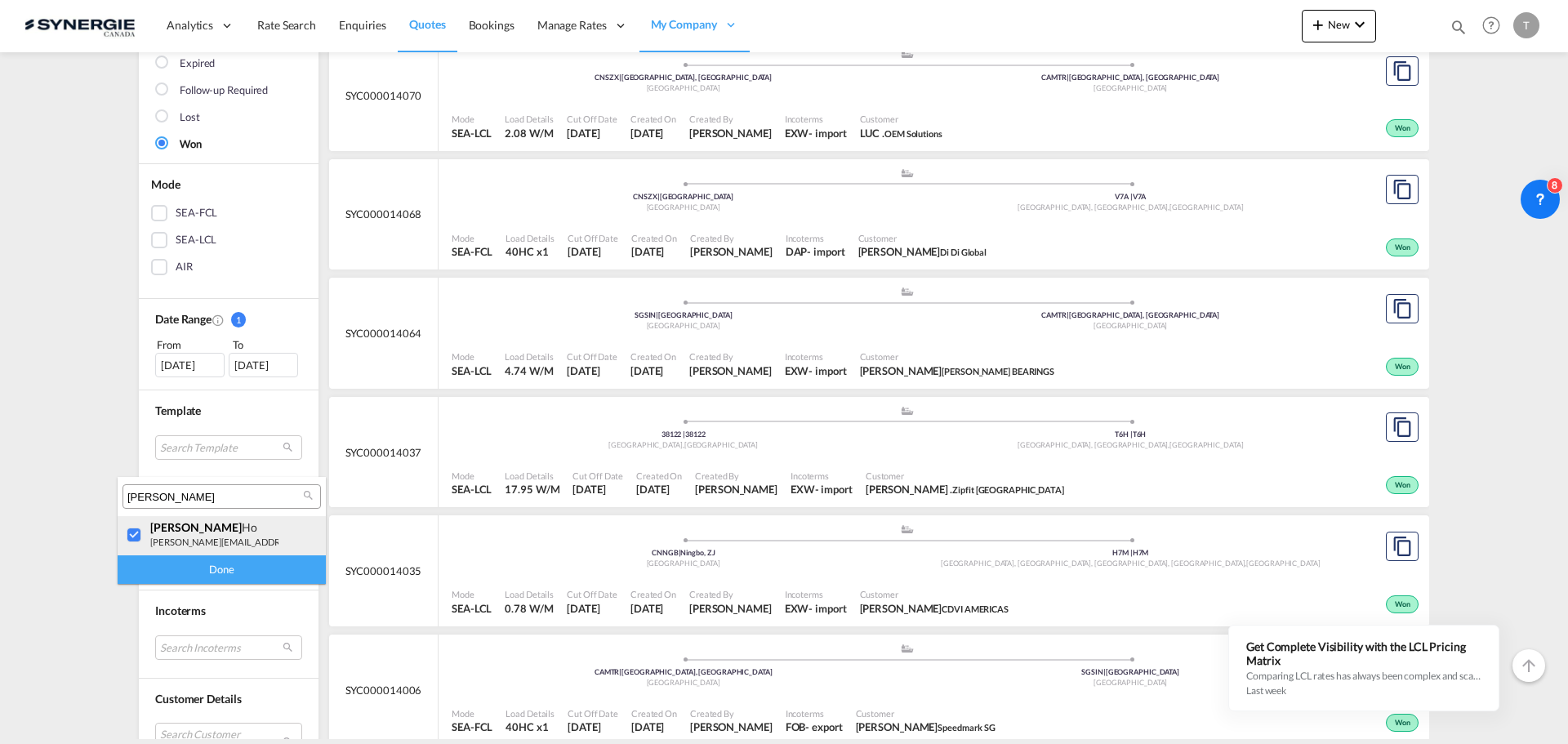
click at [140, 534] on div at bounding box center [135, 535] width 16 height 16
click at [166, 500] on input "rosa" at bounding box center [215, 497] width 176 height 15
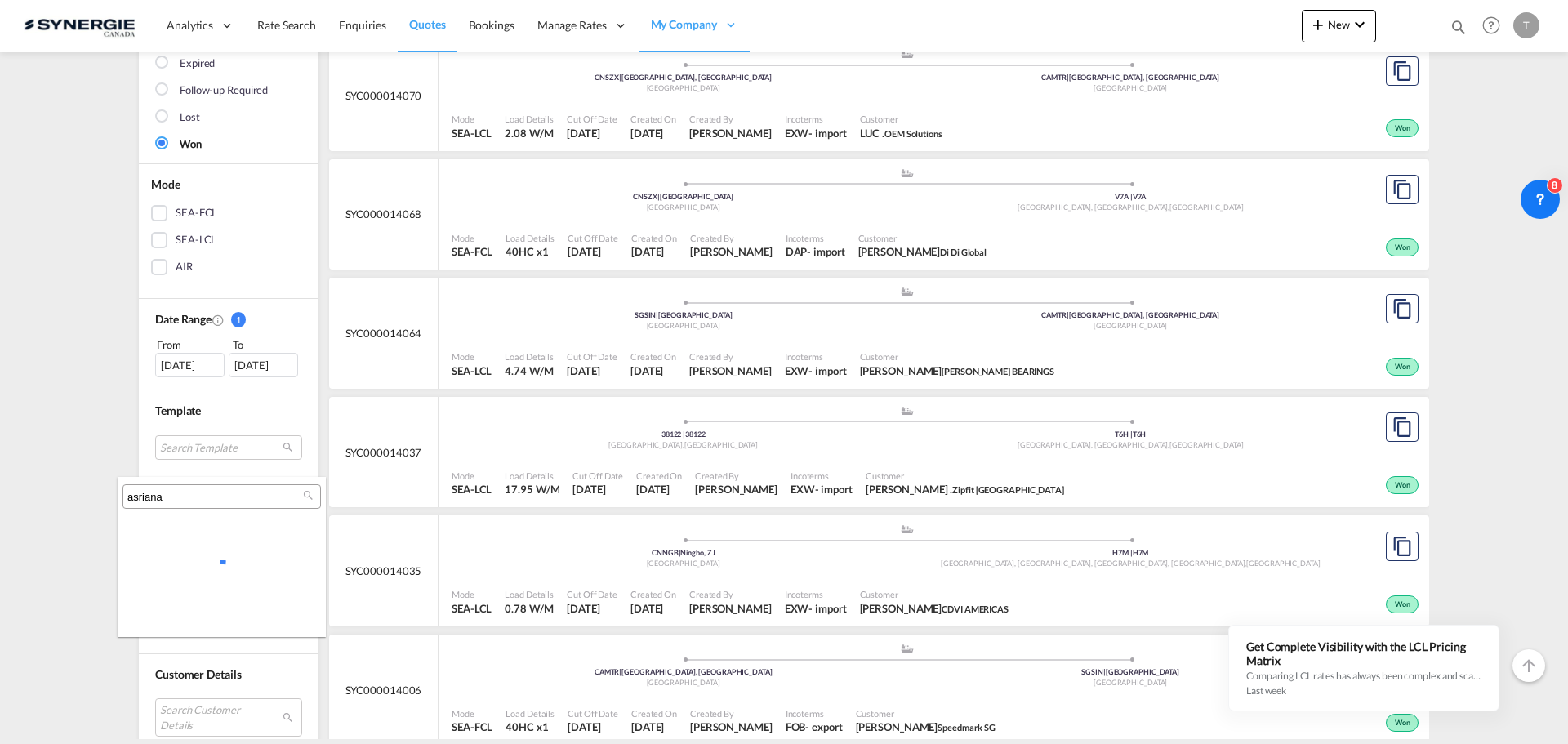
click at [143, 525] on md-content "asriana" at bounding box center [222, 556] width 209 height 160
click at [147, 502] on input "asriana" at bounding box center [215, 497] width 176 height 15
drag, startPoint x: 211, startPoint y: 502, endPoint x: 56, endPoint y: 489, distance: 155.5
click at [68, 491] on body "Analytics Reports Dashboard Rate Search Enquiries Quotes Bookings" at bounding box center [784, 372] width 1568 height 744
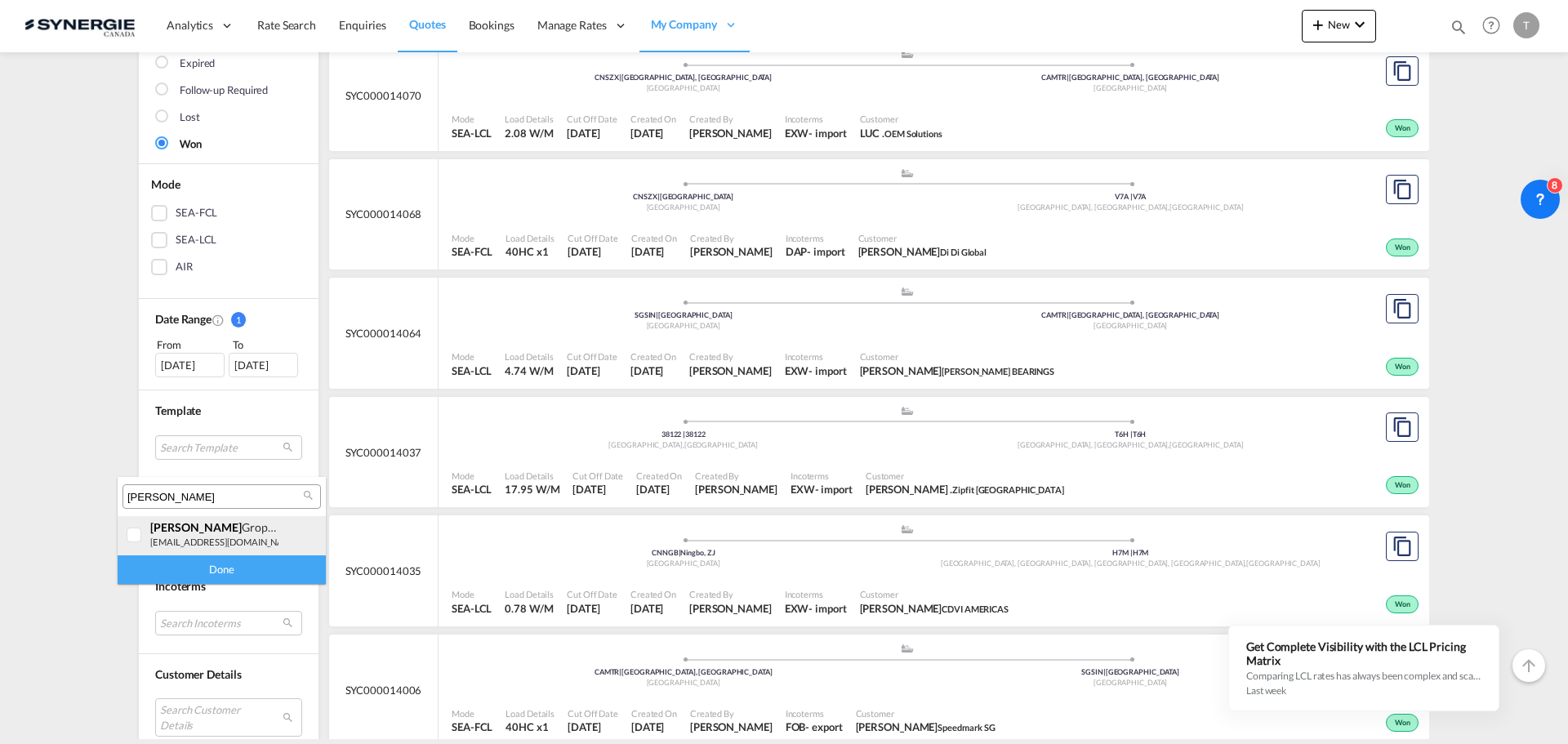
type input "adriana"
click at [142, 538] on div at bounding box center [135, 535] width 16 height 16
click at [182, 566] on div "Done" at bounding box center [222, 569] width 209 height 28
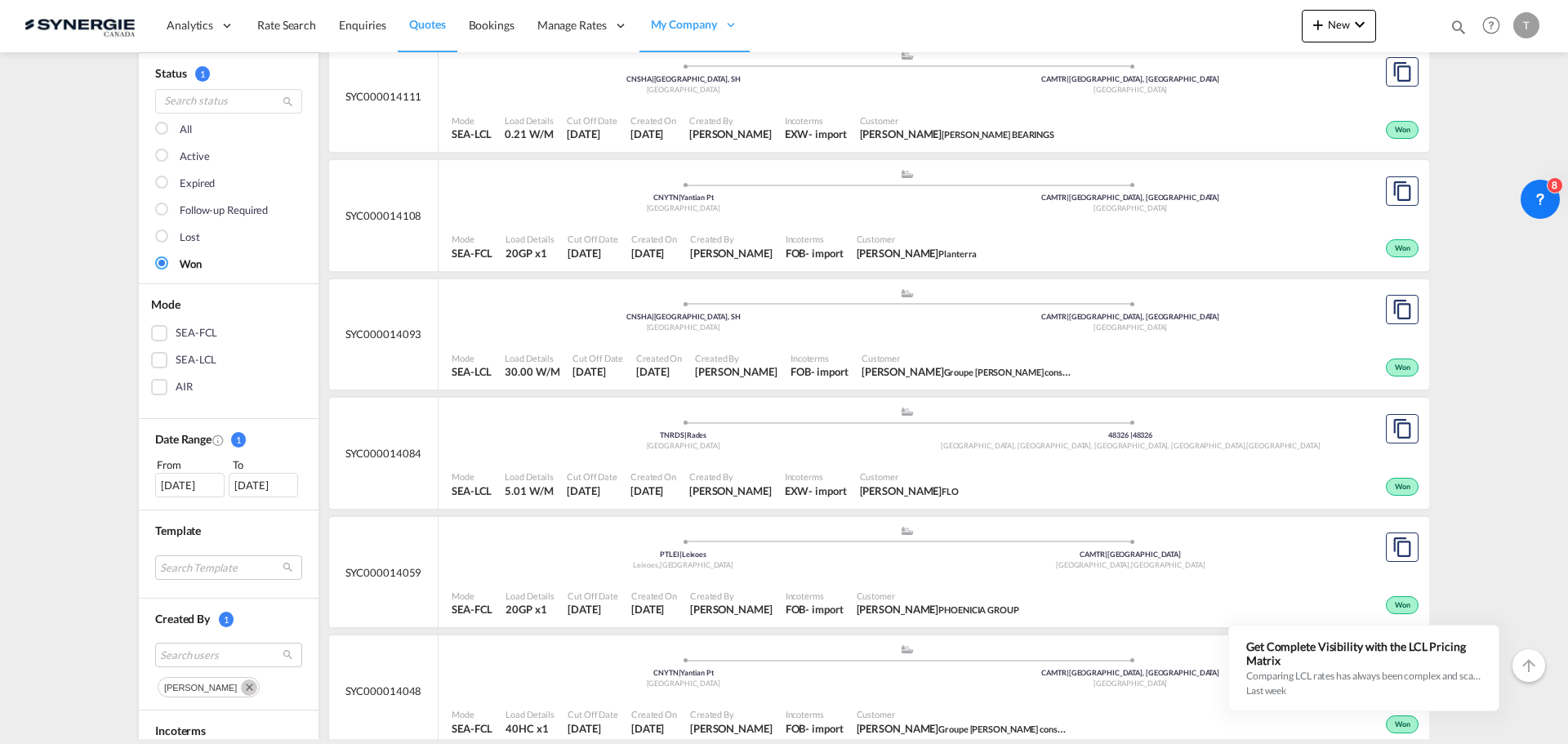
scroll to position [327, 0]
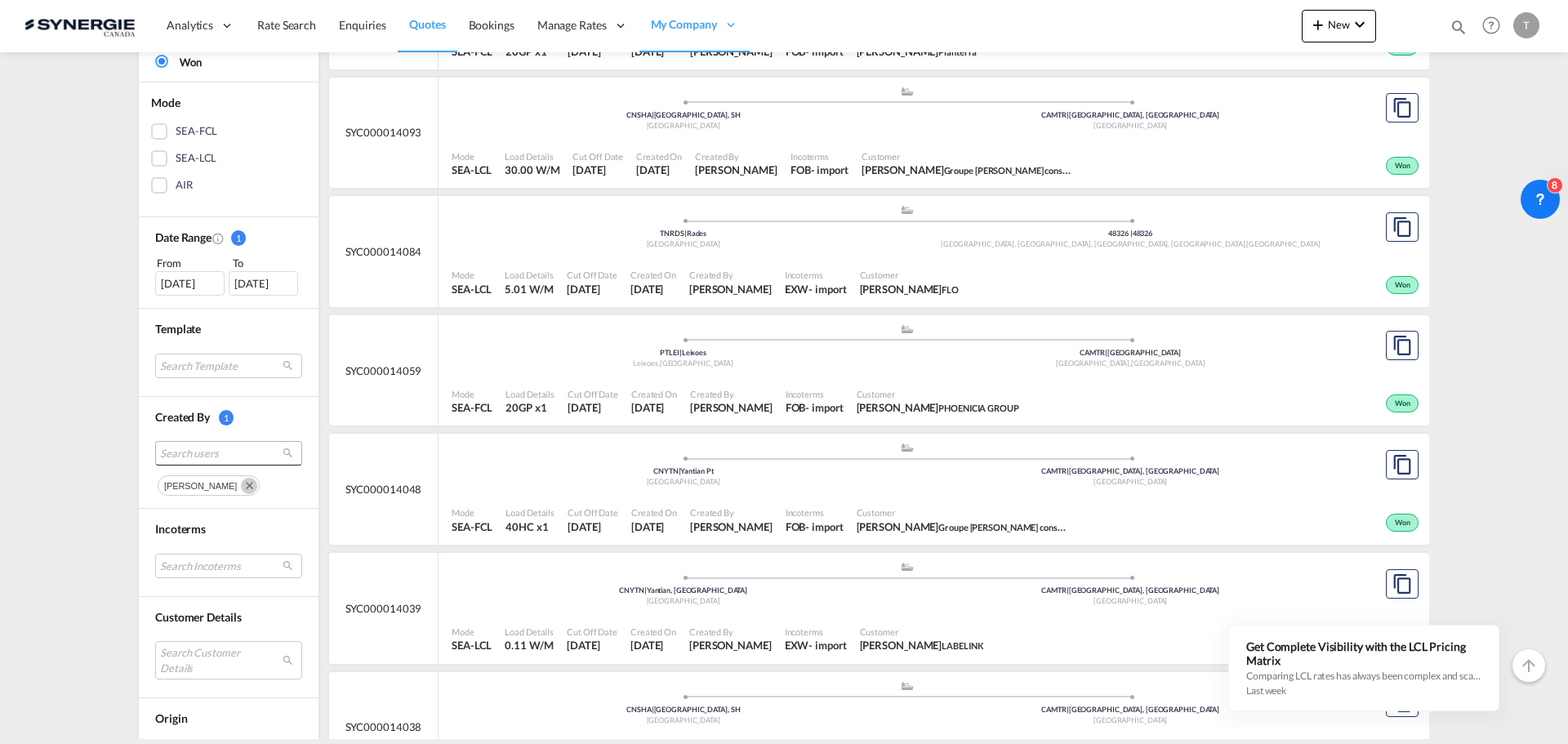
click at [181, 456] on span "Search users" at bounding box center [215, 453] width 111 height 15
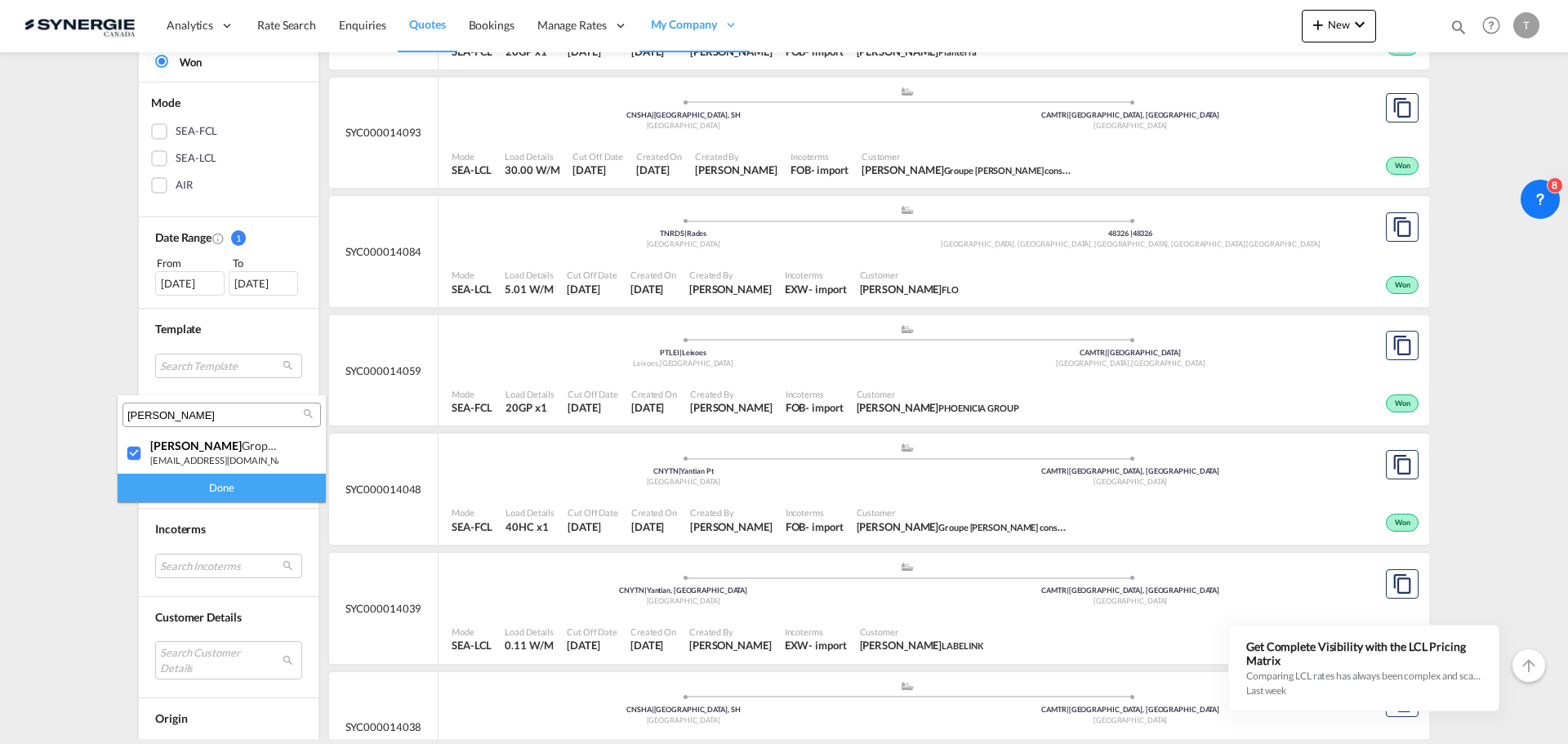
click at [139, 452] on div at bounding box center [135, 454] width 16 height 16
click at [181, 417] on input "adriana" at bounding box center [215, 415] width 176 height 15
type input "pablo"
click at [140, 456] on div at bounding box center [135, 454] width 16 height 16
click at [169, 492] on div "Done" at bounding box center [222, 487] width 209 height 28
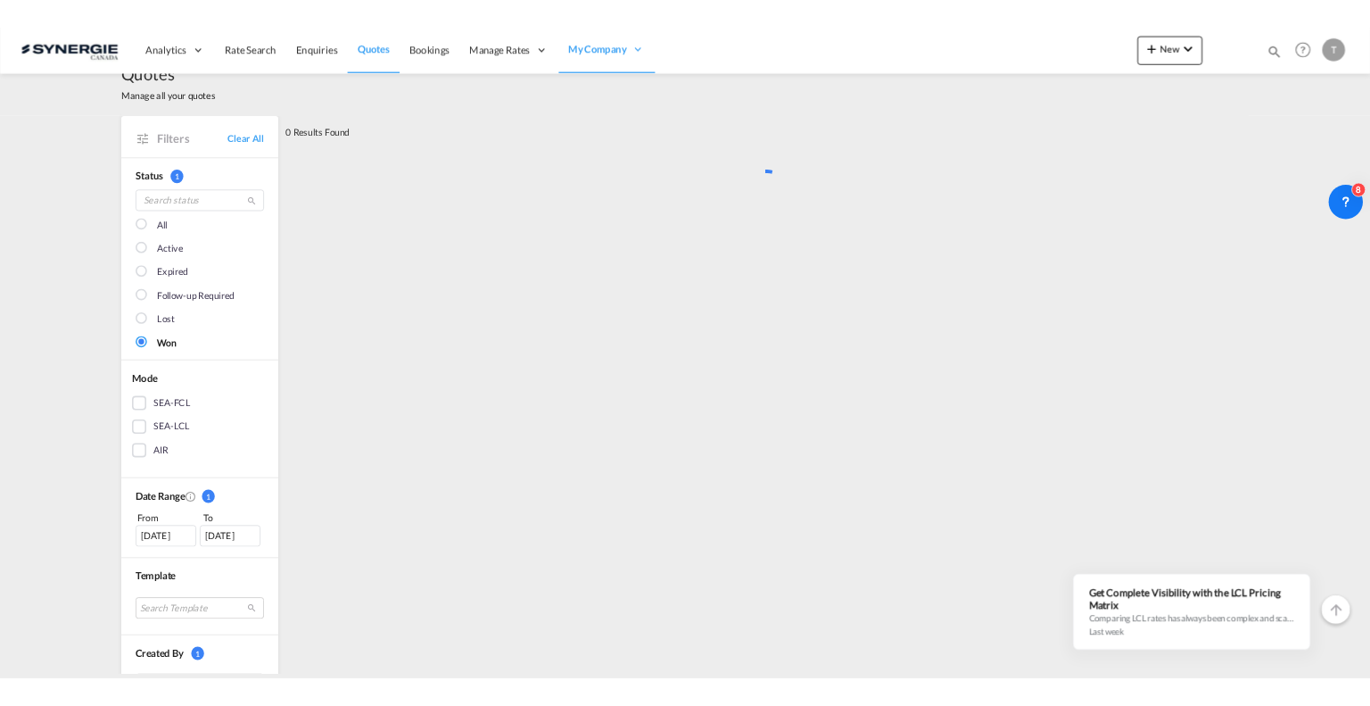
scroll to position [0, 0]
